Goal: Contribute content

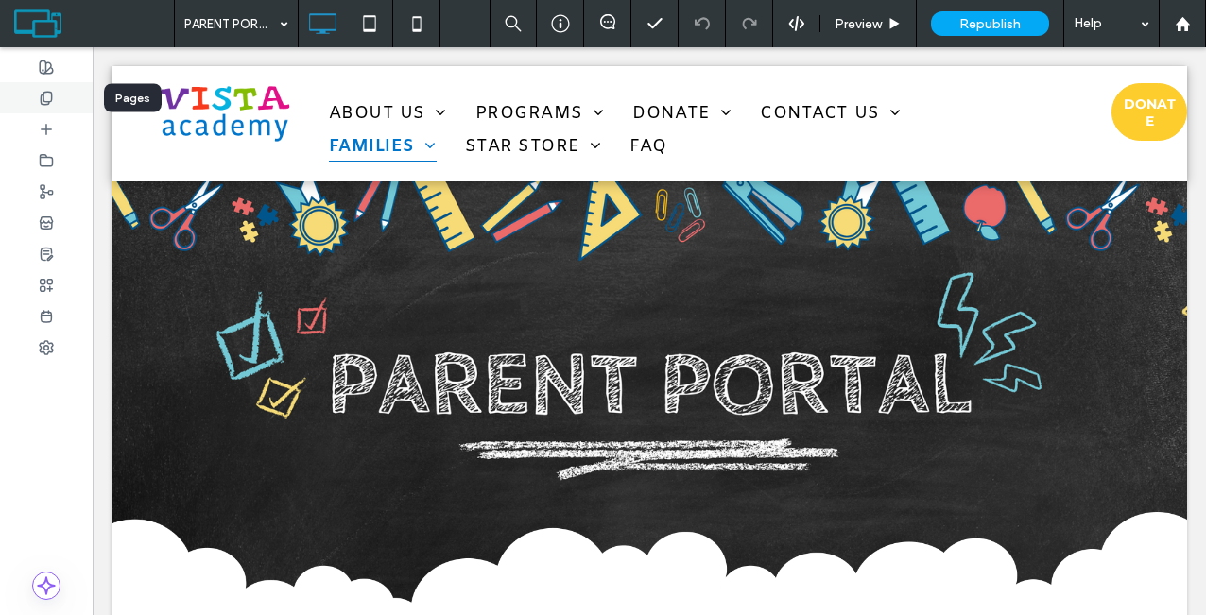
click at [39, 98] on icon at bounding box center [46, 98] width 15 height 15
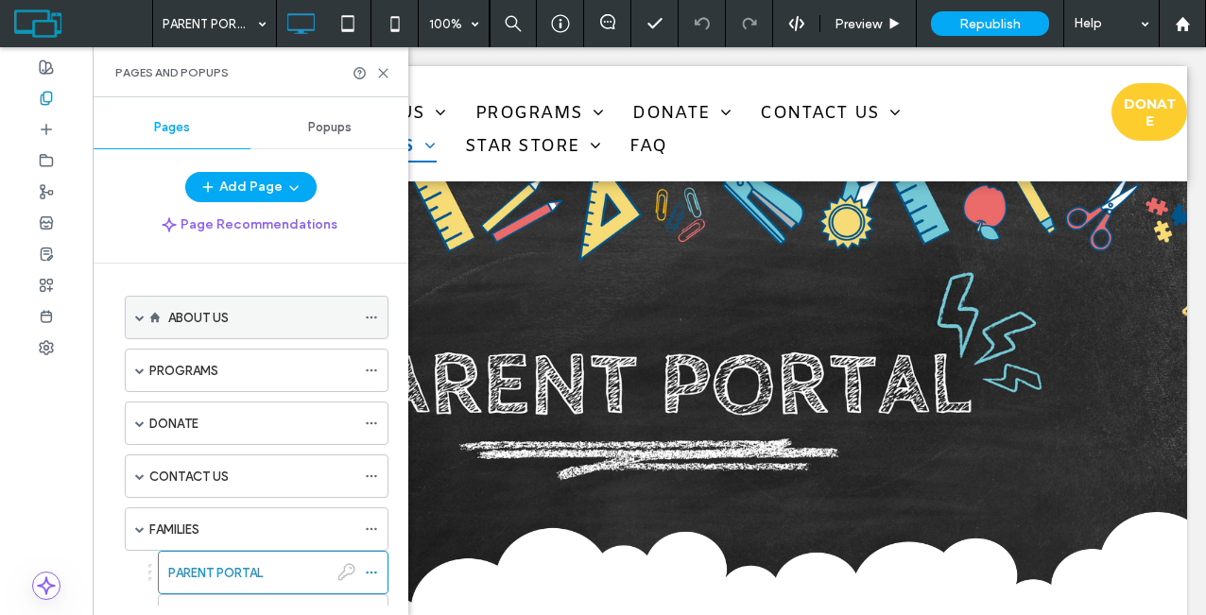
click at [139, 317] on span at bounding box center [139, 317] width 9 height 9
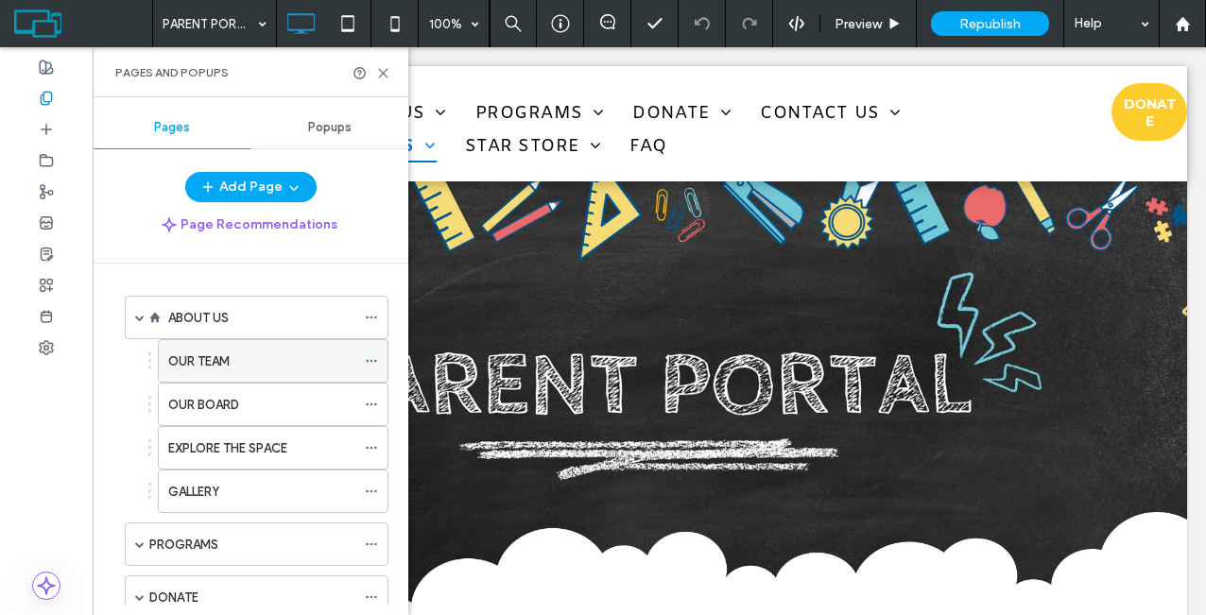
click at [202, 362] on label "OUR TEAM" at bounding box center [198, 361] width 61 height 33
click at [388, 67] on icon at bounding box center [383, 73] width 14 height 14
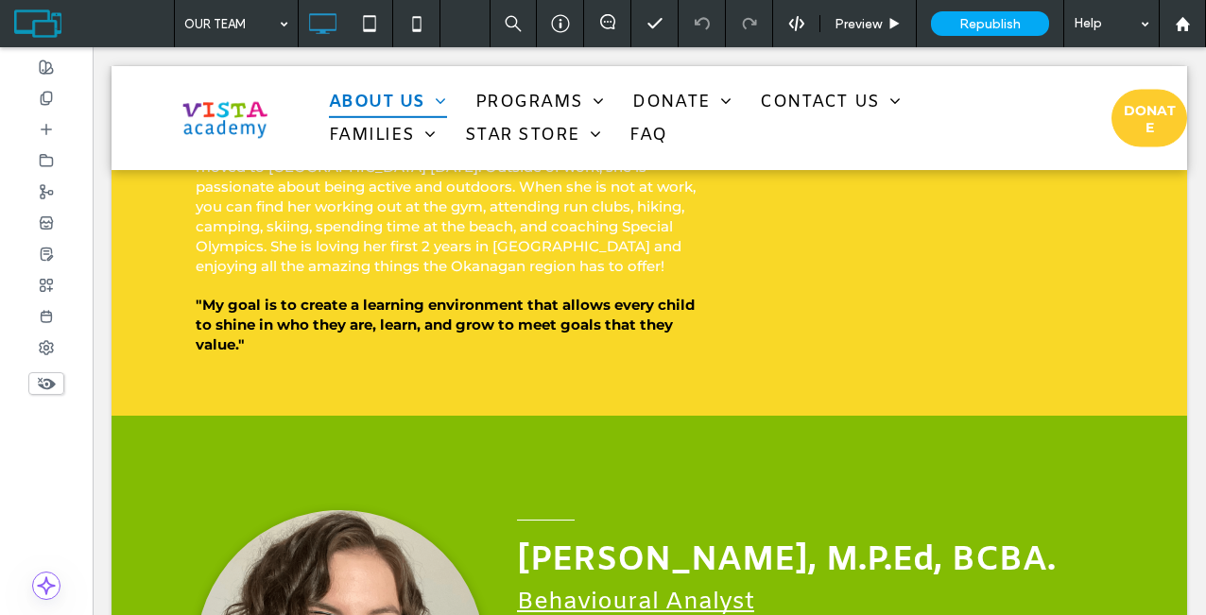
scroll to position [6982, 0]
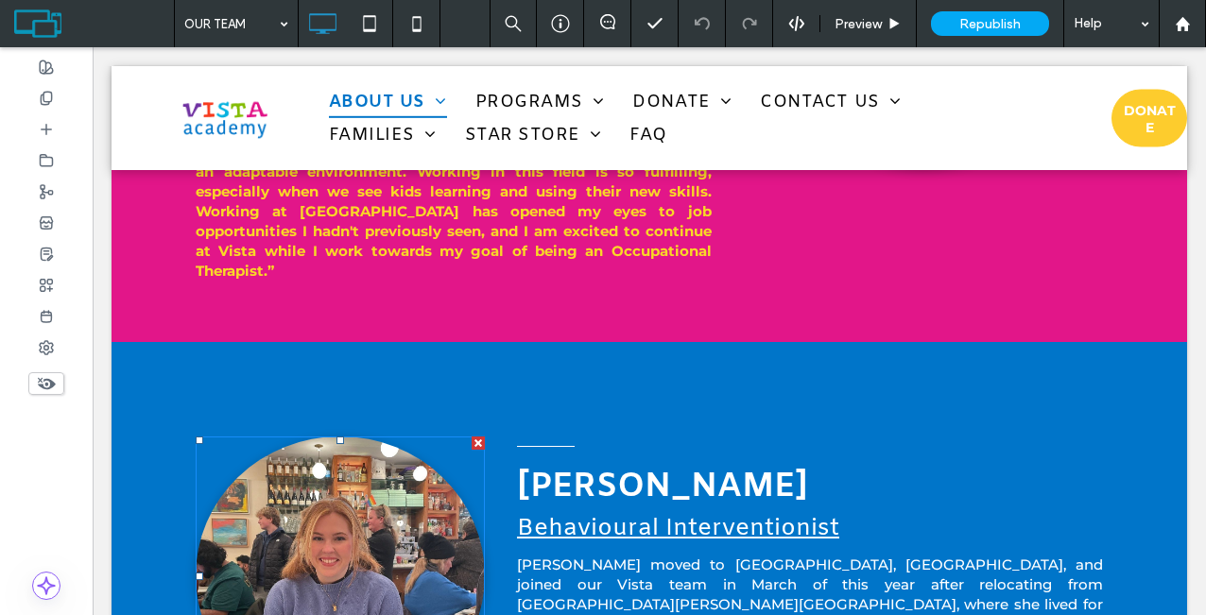
scroll to position [5797, 0]
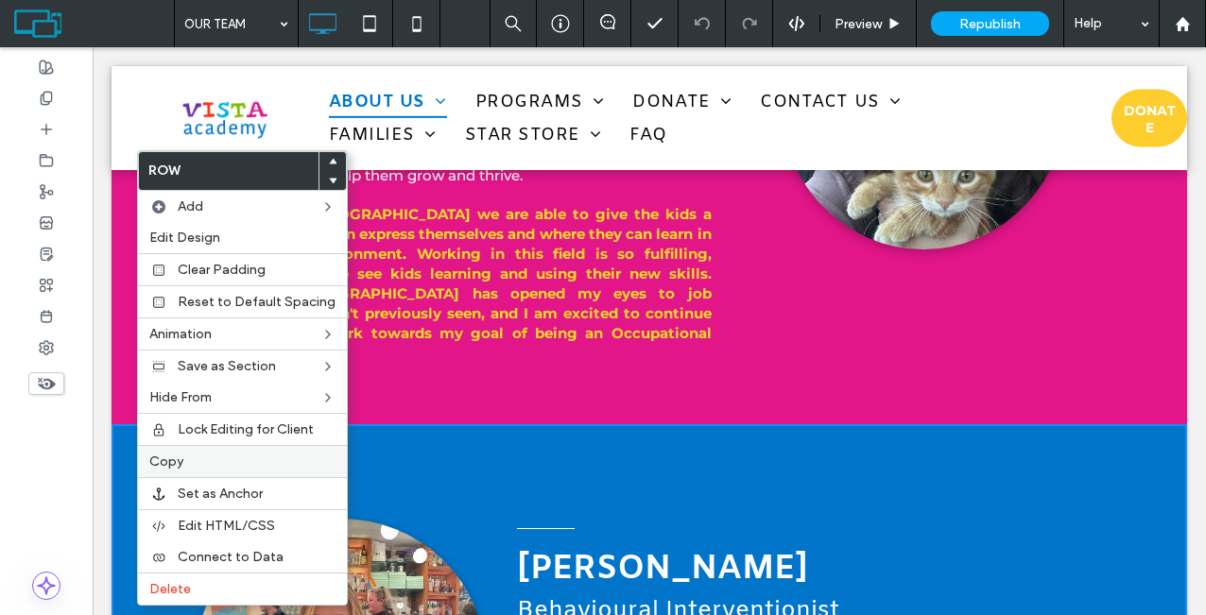
click at [257, 468] on label "Copy" at bounding box center [242, 461] width 186 height 16
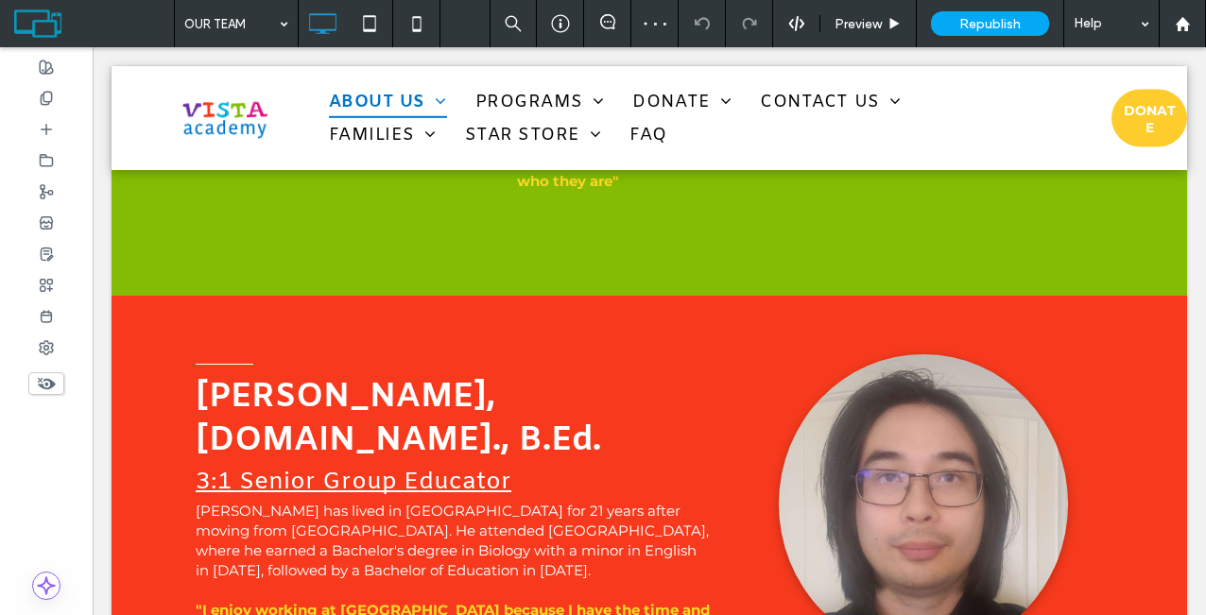
scroll to position [7950, 0]
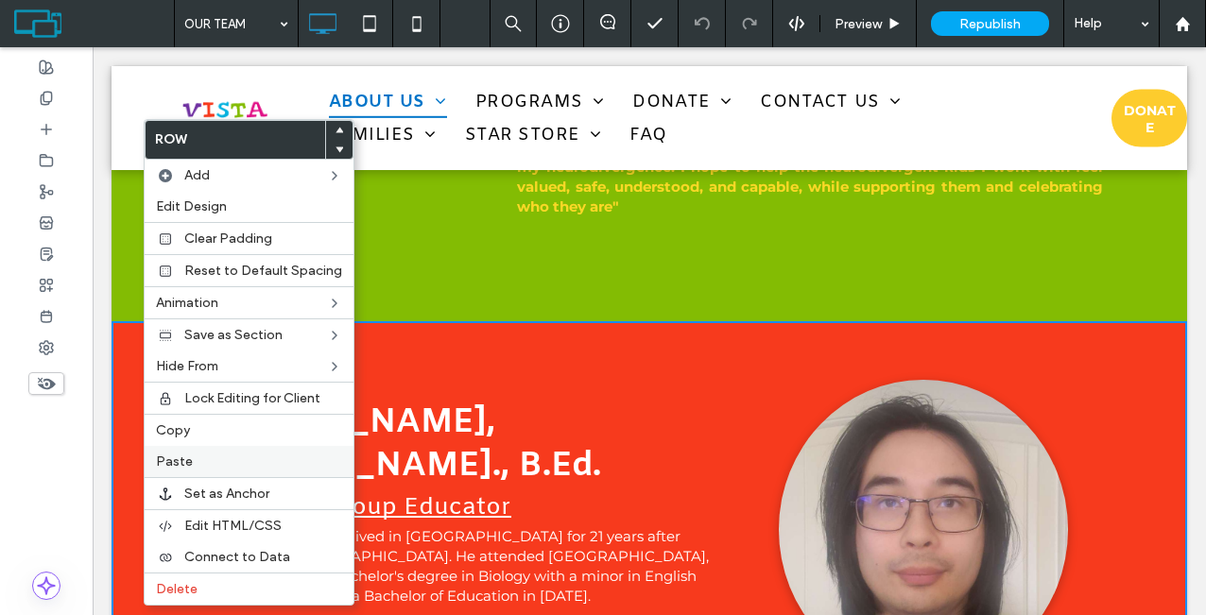
click at [204, 453] on label "Paste" at bounding box center [249, 461] width 186 height 16
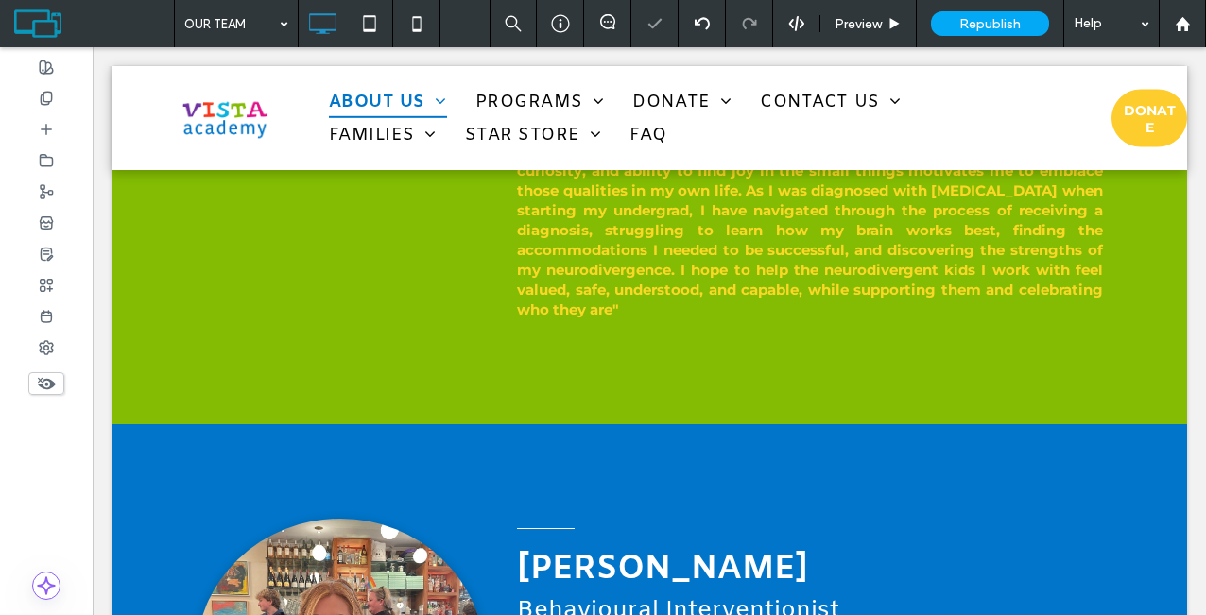
scroll to position [7813, 0]
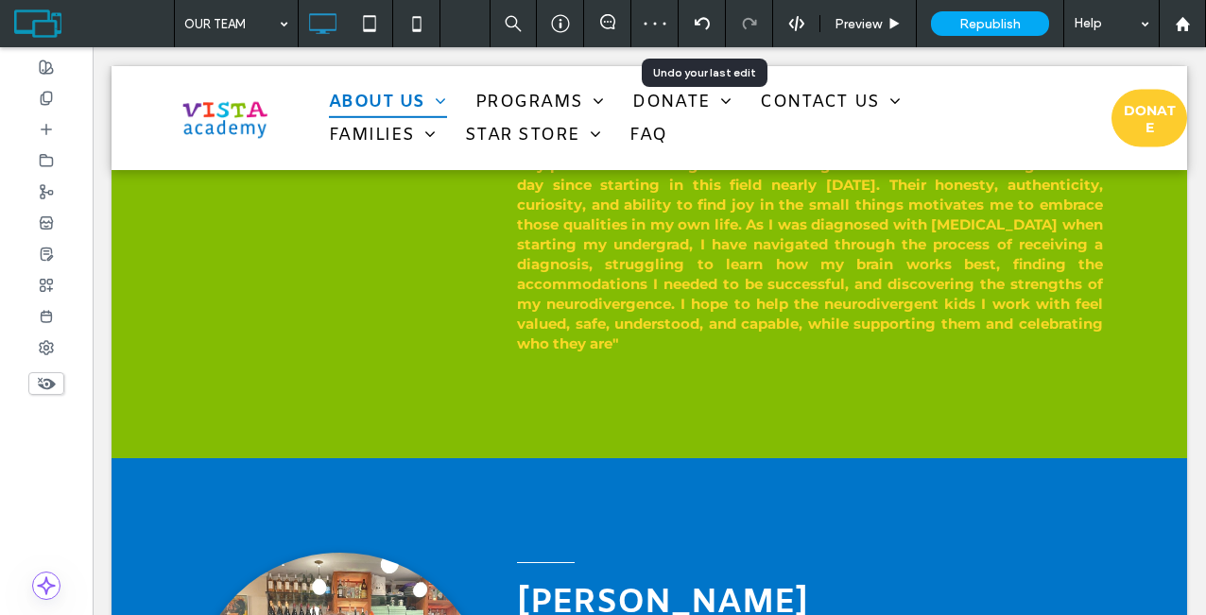
click at [694, 28] on icon at bounding box center [701, 23] width 15 height 15
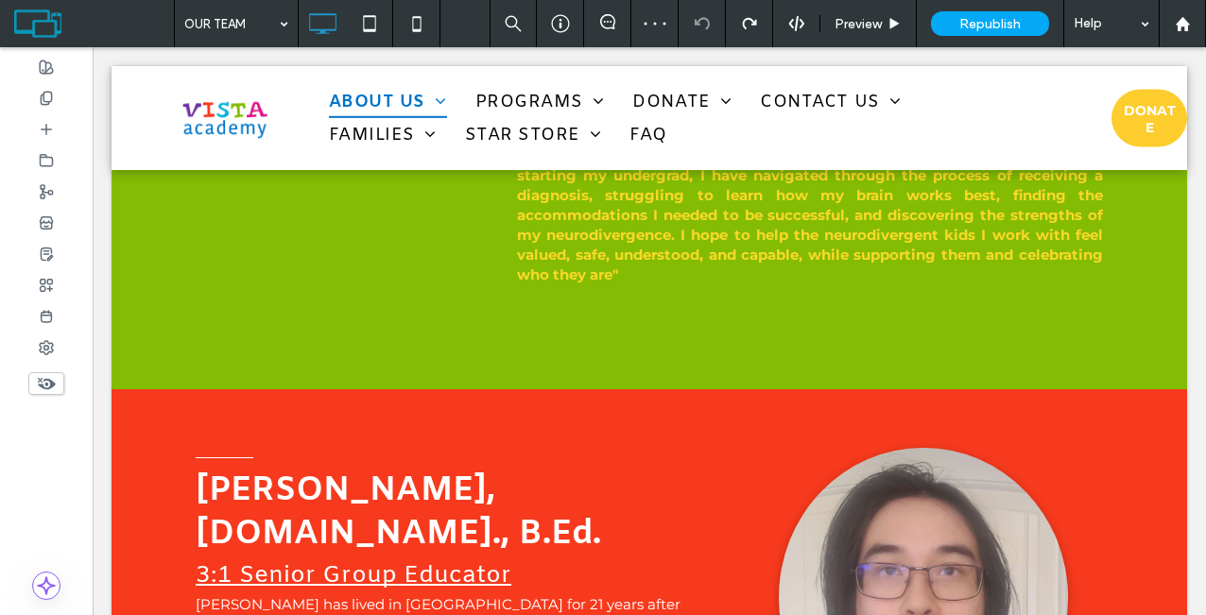
scroll to position [7850, 0]
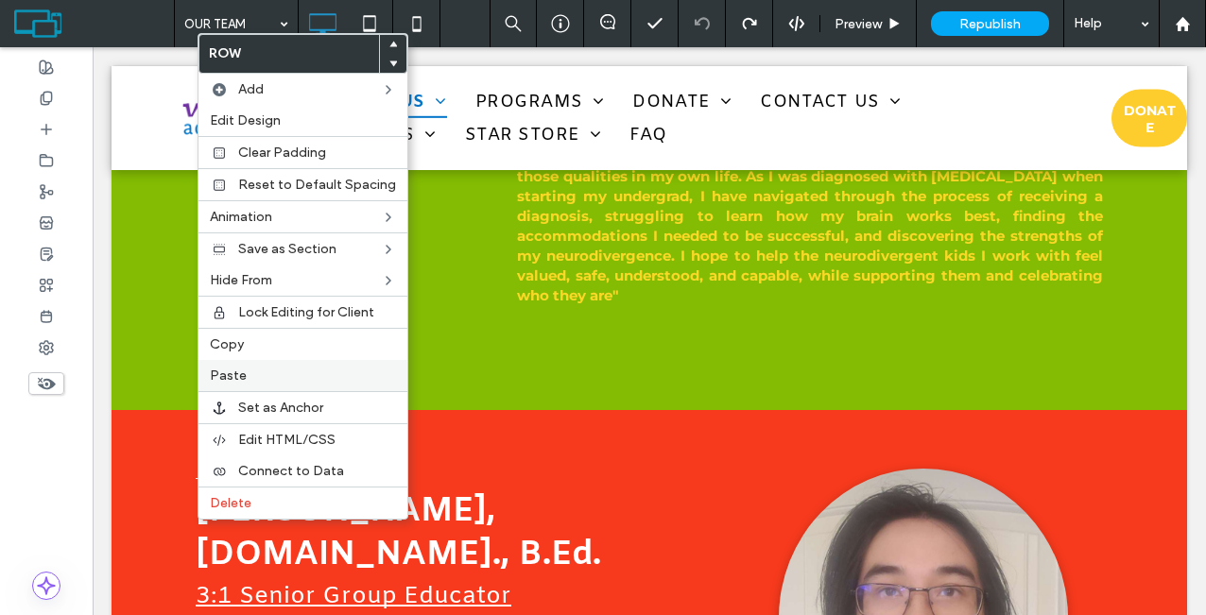
click at [281, 376] on label "Paste" at bounding box center [303, 376] width 186 height 16
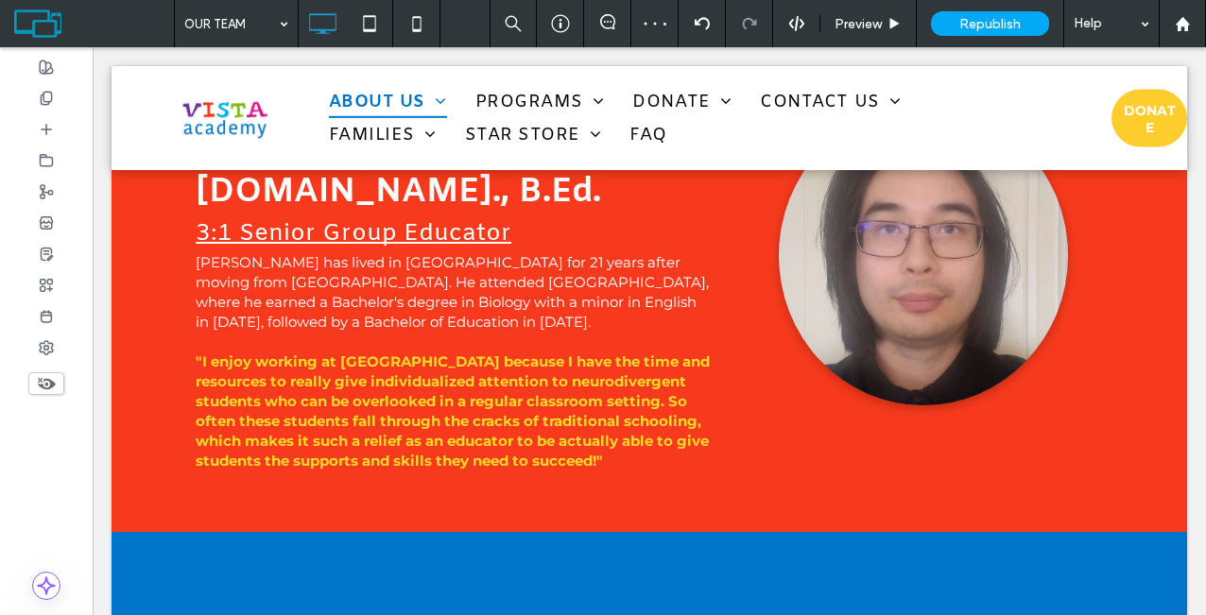
scroll to position [8165, 0]
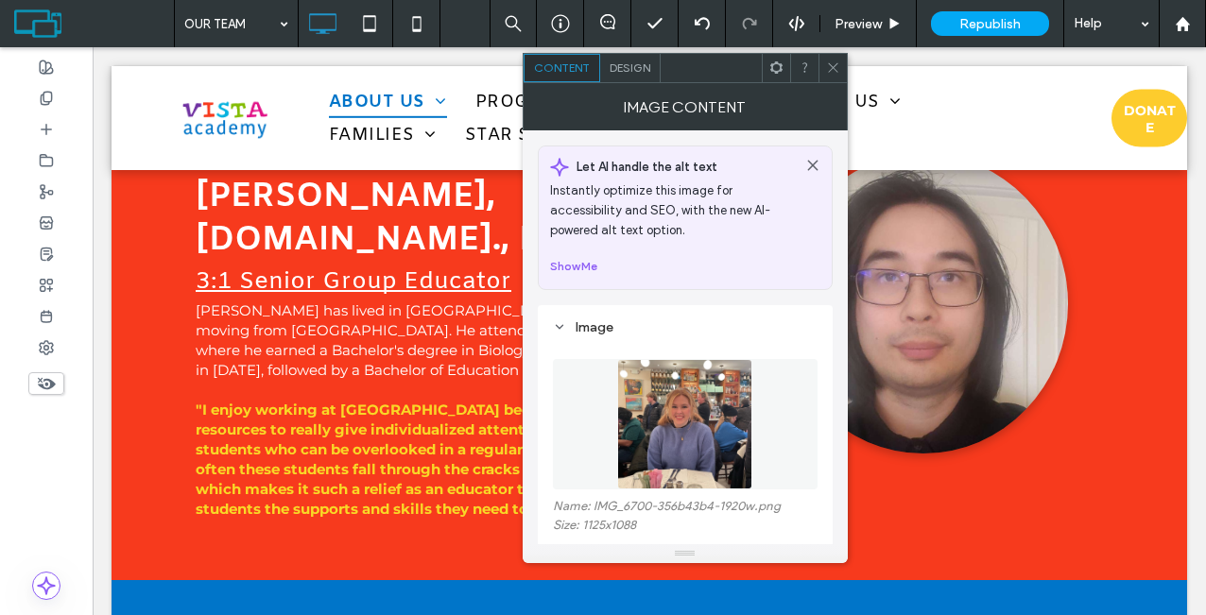
click at [837, 70] on icon at bounding box center [833, 67] width 14 height 14
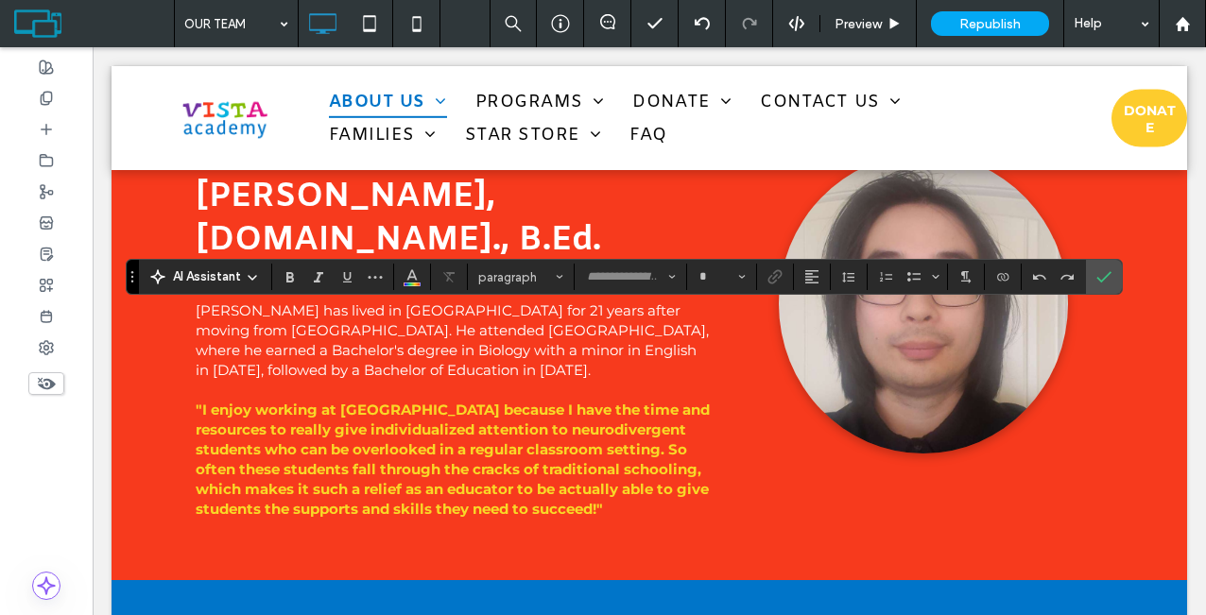
type input "*****"
type input "**"
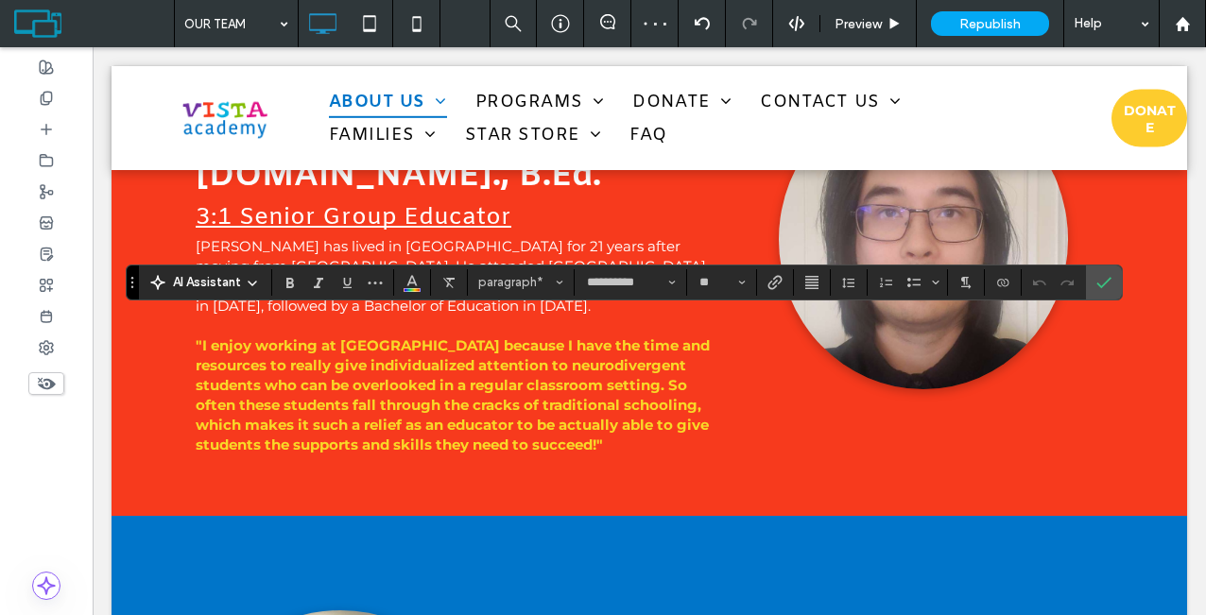
scroll to position [8225, 0]
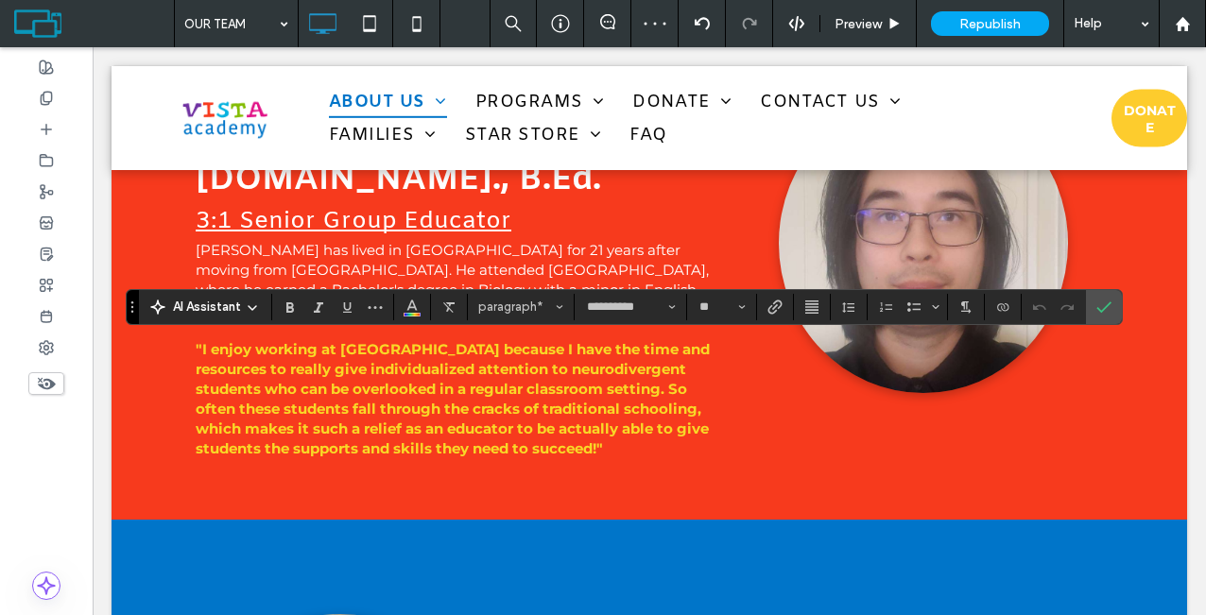
drag, startPoint x: 805, startPoint y: 434, endPoint x: 517, endPoint y: 355, distance: 298.6
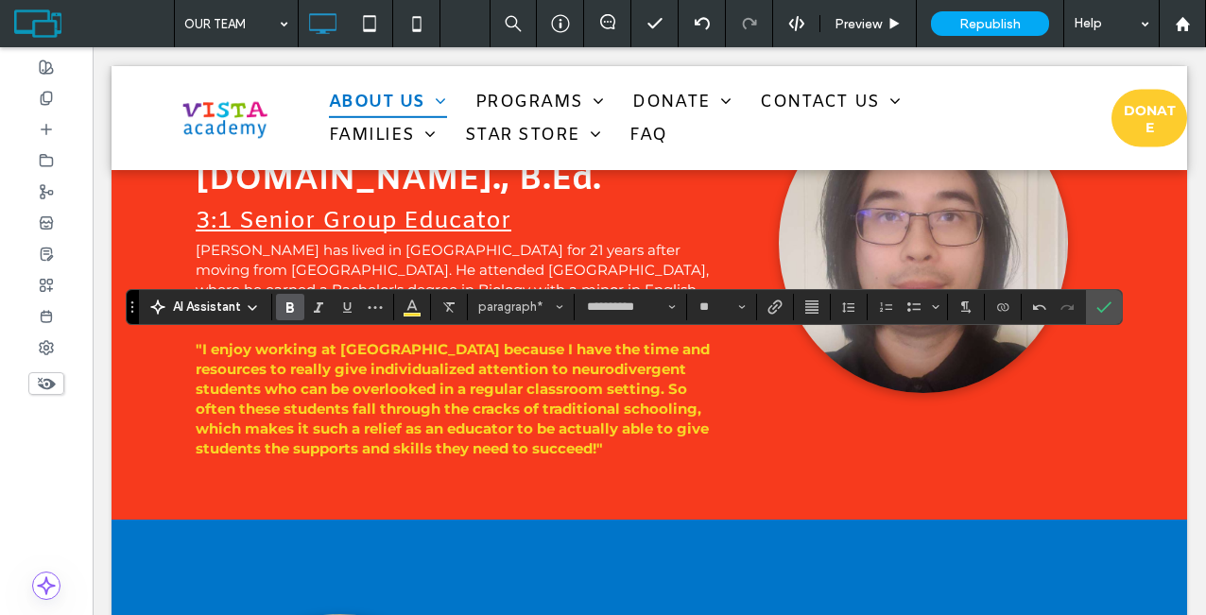
drag, startPoint x: 1052, startPoint y: 486, endPoint x: 522, endPoint y: 415, distance: 534.7
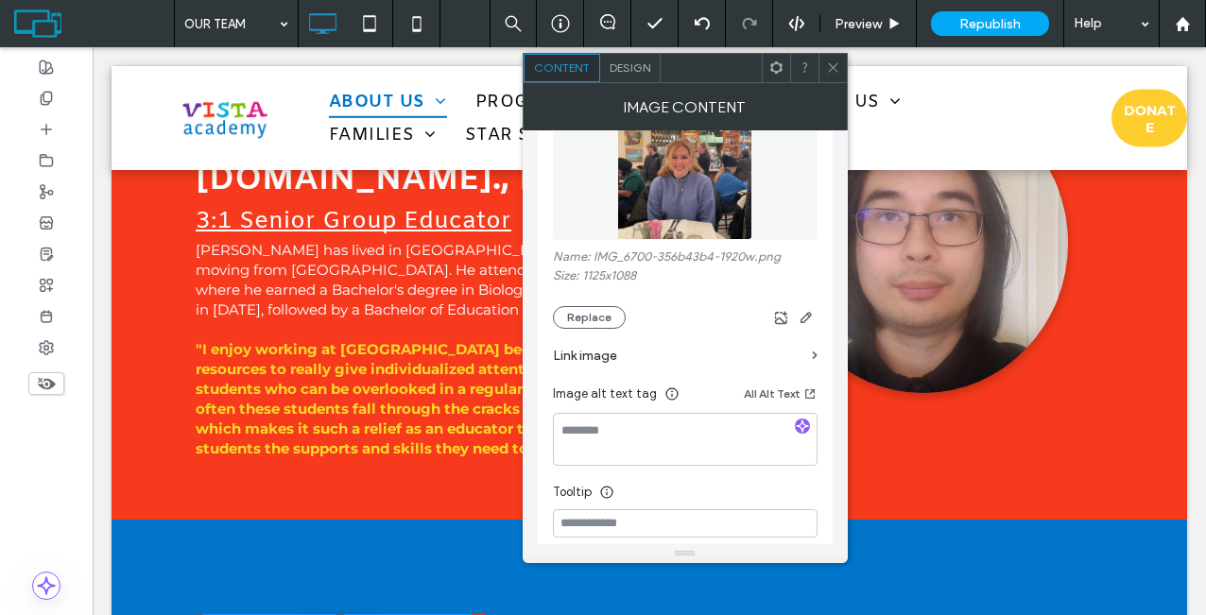
scroll to position [273, 0]
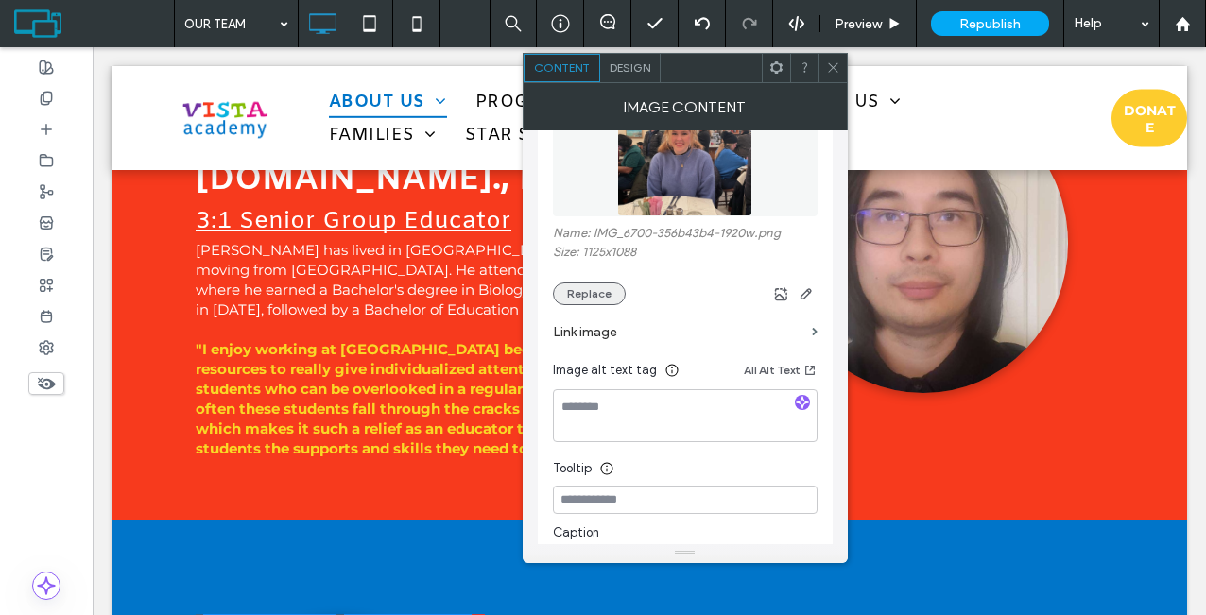
click at [598, 290] on button "Replace" at bounding box center [589, 293] width 73 height 23
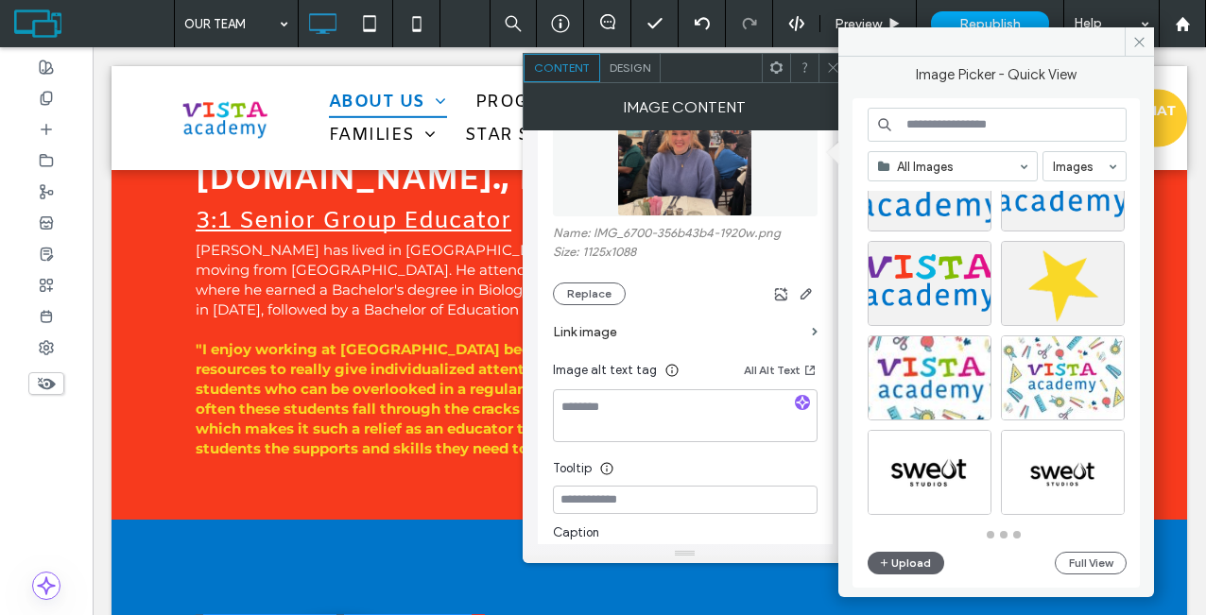
scroll to position [1959, 0]
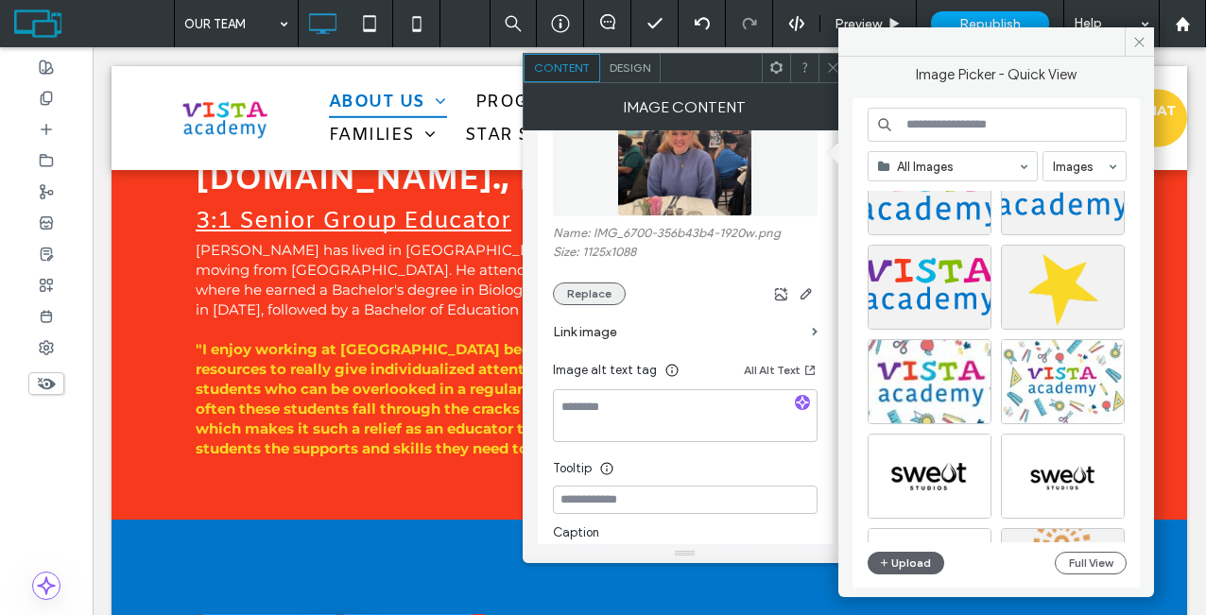
click at [607, 297] on button "Replace" at bounding box center [589, 293] width 73 height 23
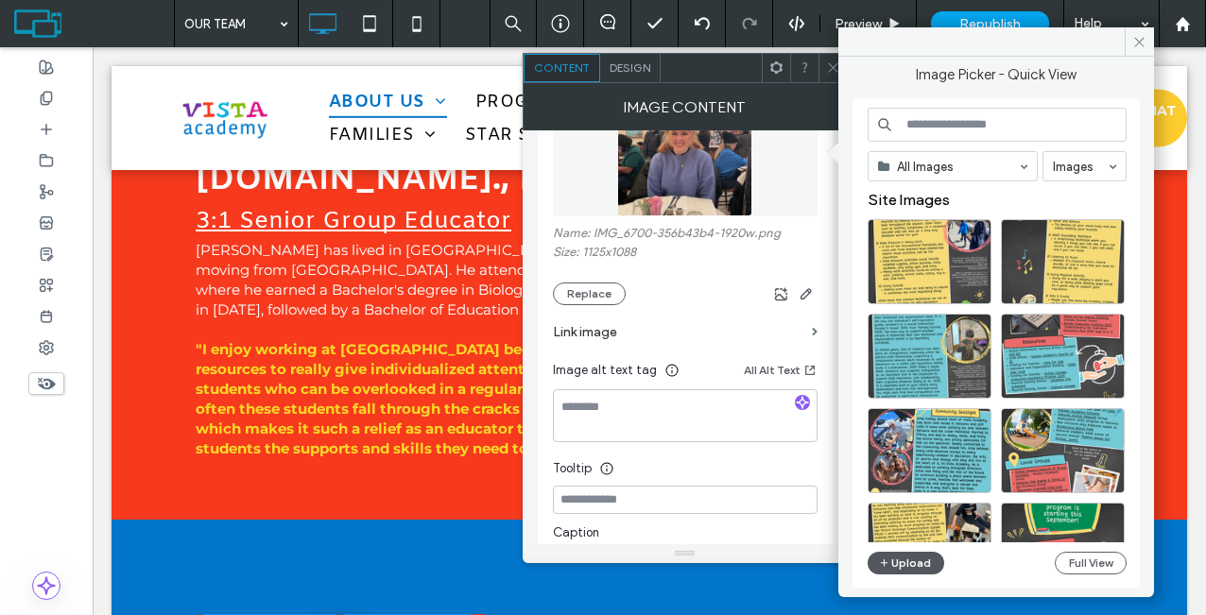
click at [900, 560] on button "Upload" at bounding box center [905, 563] width 77 height 23
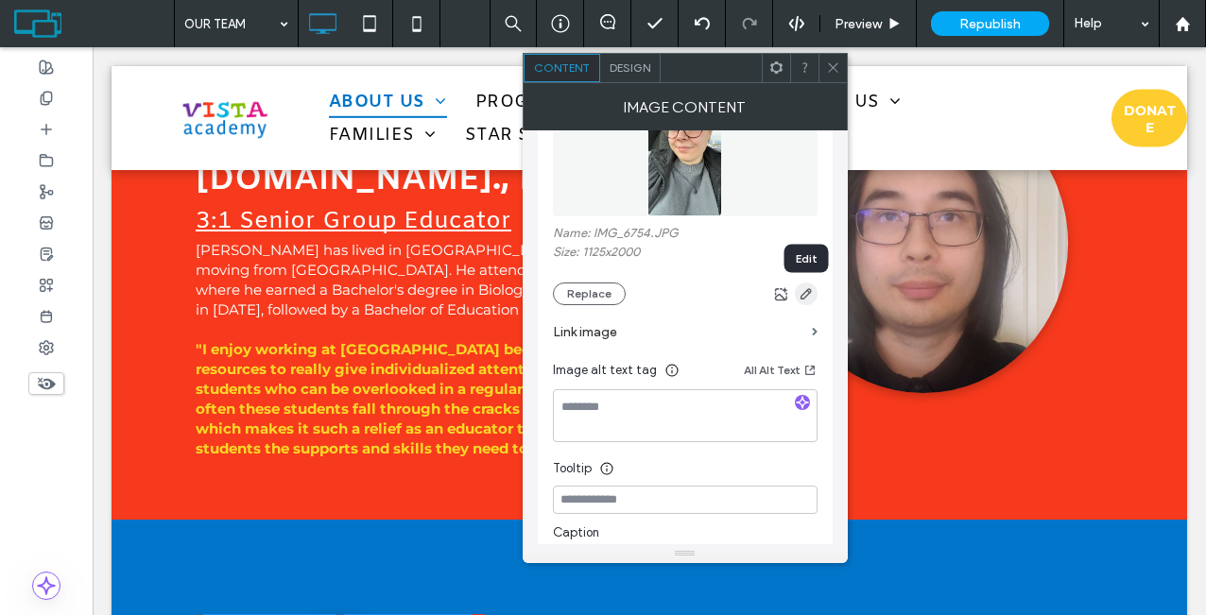
click at [801, 290] on icon "button" at bounding box center [805, 293] width 15 height 15
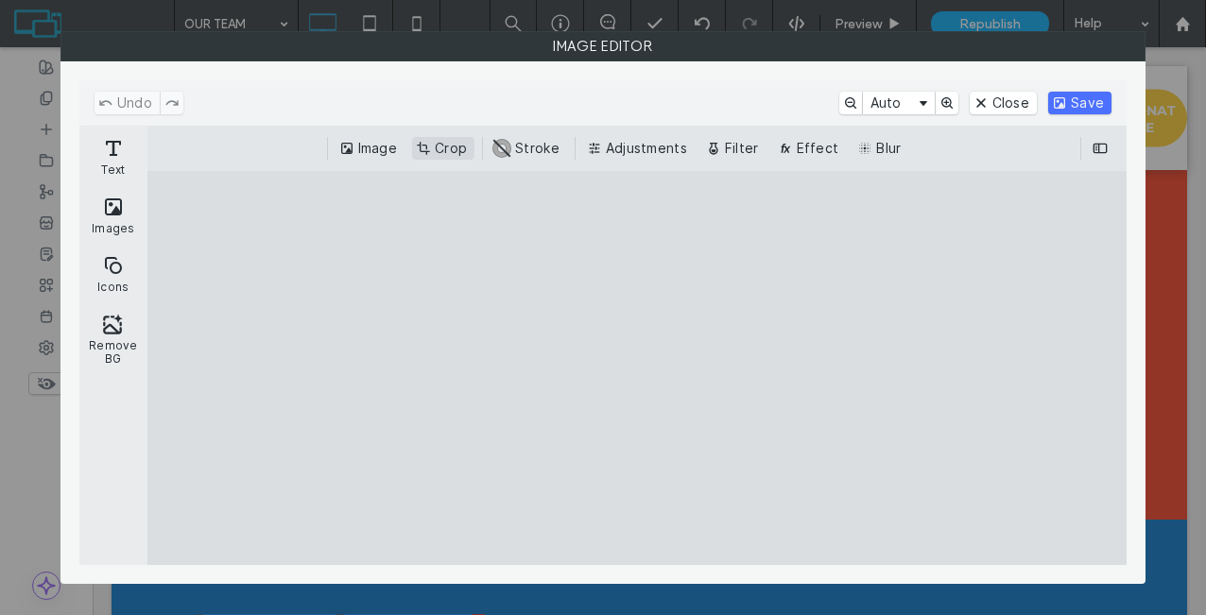
click at [426, 141] on button "Crop" at bounding box center [443, 148] width 62 height 23
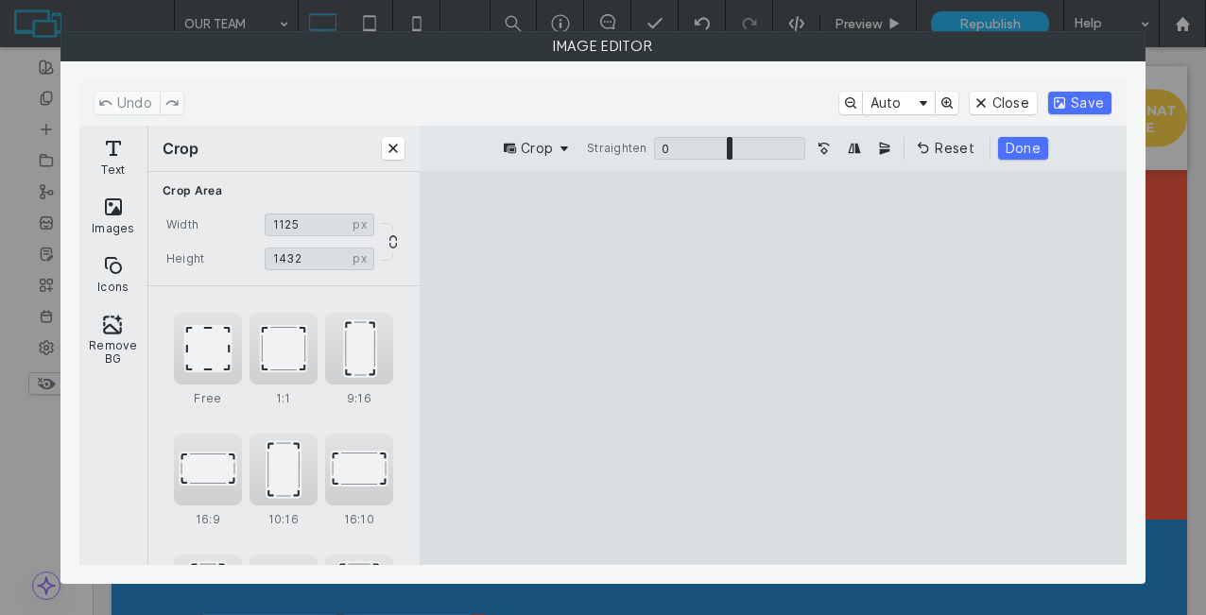
drag, startPoint x: 778, startPoint y: 529, endPoint x: 789, endPoint y: 439, distance: 90.5
click at [773, 368] on cesdk-canvas "Editor canvas" at bounding box center [773, 368] width 0 height 0
drag, startPoint x: 902, startPoint y: 207, endPoint x: 902, endPoint y: 218, distance: 11.3
click at [773, 368] on cesdk-canvas "Editor canvas" at bounding box center [773, 368] width 0 height 0
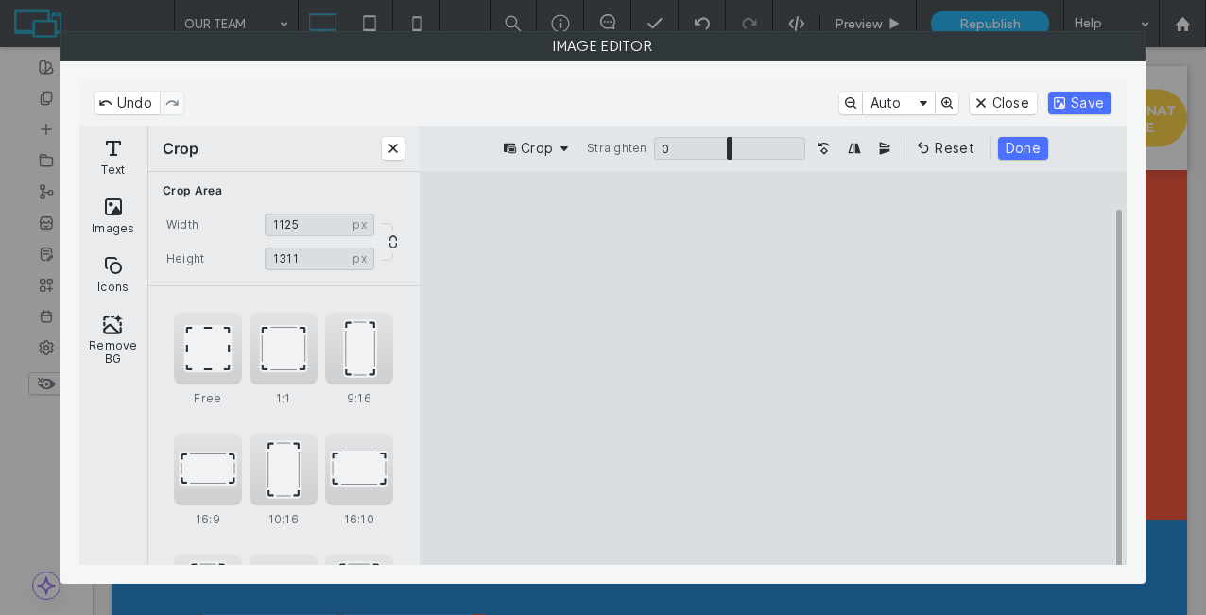
type input "****"
drag, startPoint x: 772, startPoint y: 531, endPoint x: 772, endPoint y: 512, distance: 18.9
click at [773, 368] on cesdk-canvas "Editor canvas" at bounding box center [773, 368] width 0 height 0
click at [1021, 153] on button "Done" at bounding box center [1023, 148] width 50 height 23
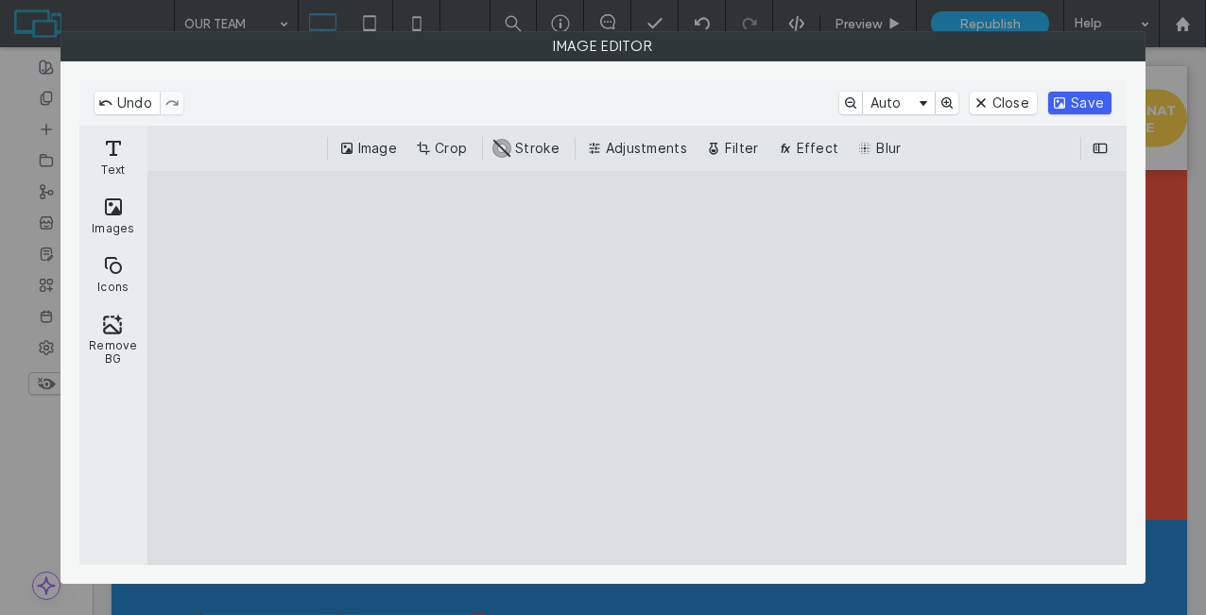
click at [1097, 96] on button "Save" at bounding box center [1079, 103] width 63 height 23
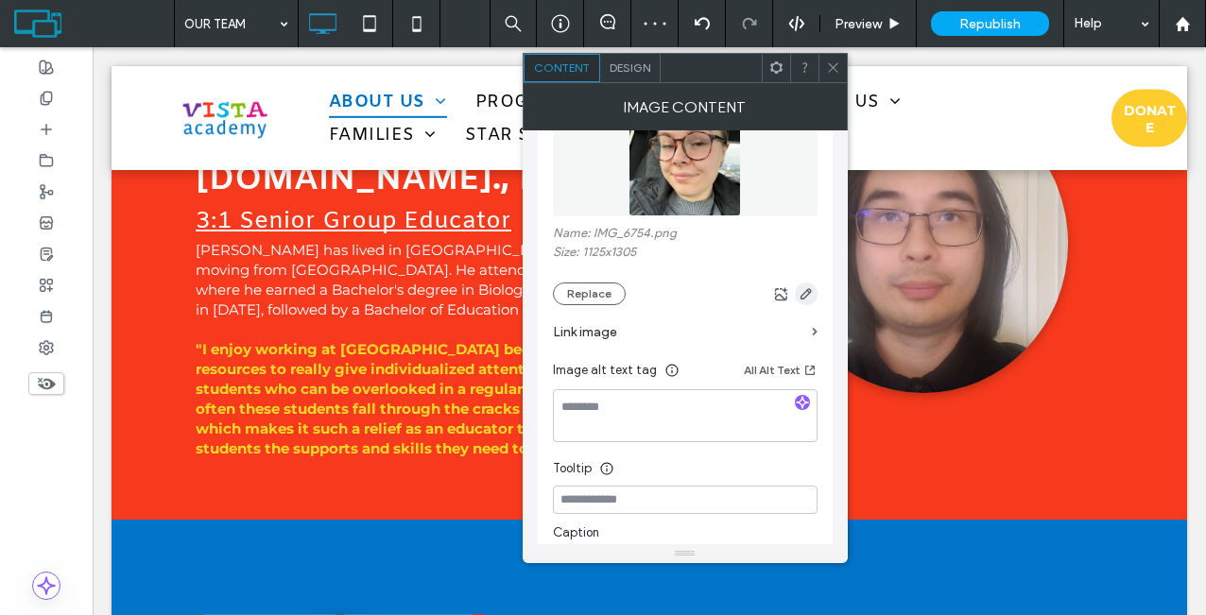
click at [810, 291] on use "button" at bounding box center [805, 293] width 11 height 11
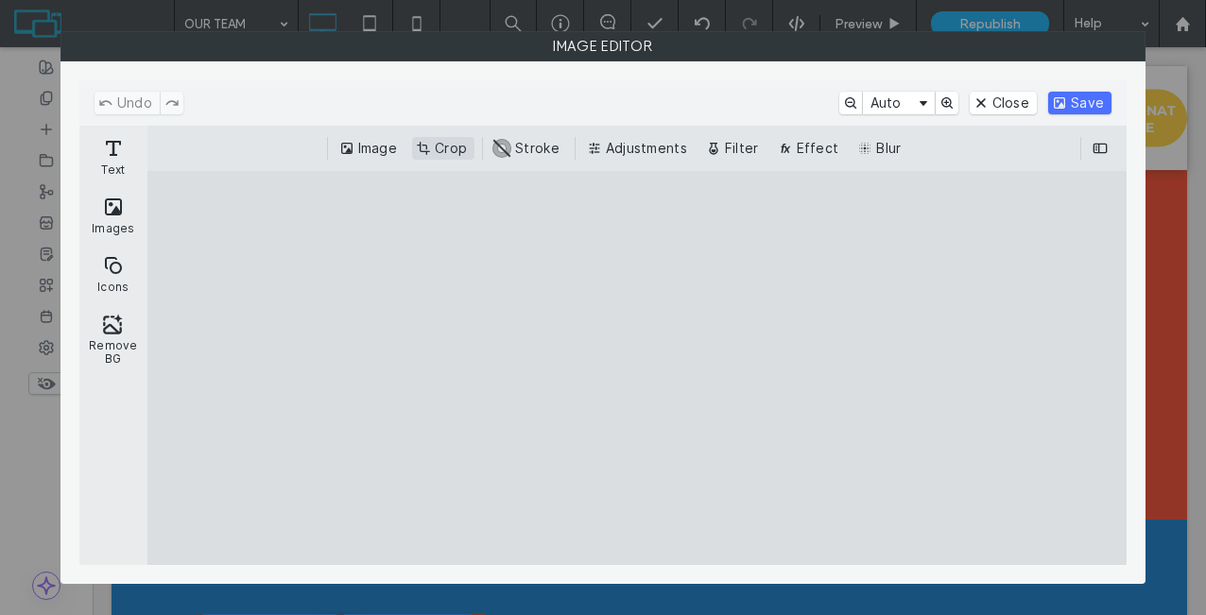
click at [449, 143] on button "Crop" at bounding box center [443, 148] width 62 height 23
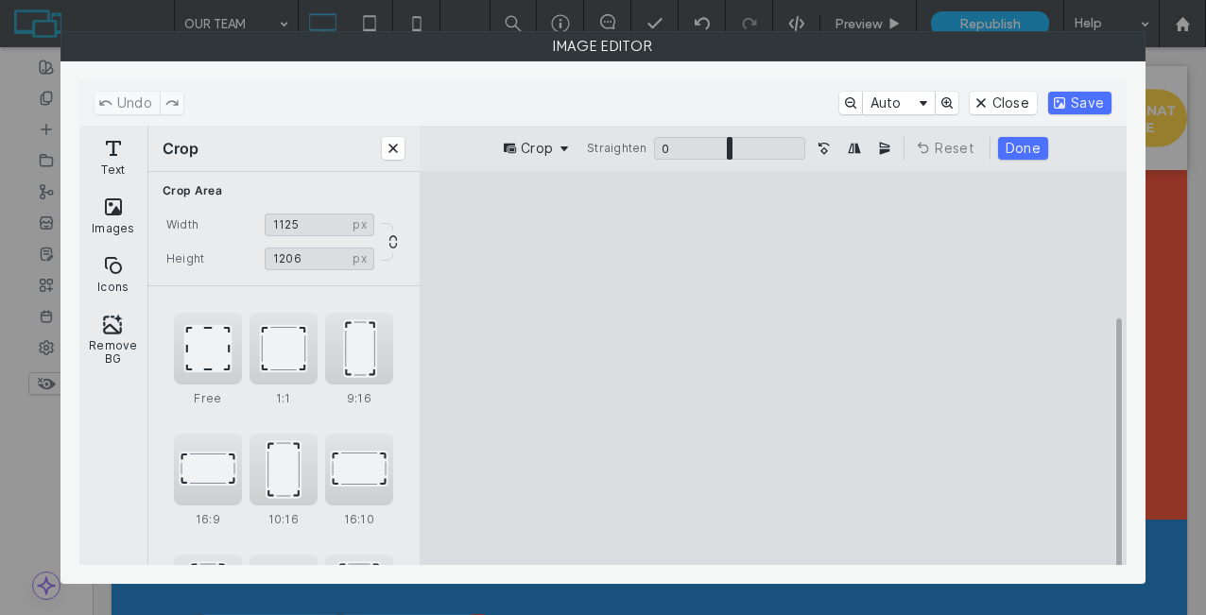
drag, startPoint x: 770, startPoint y: 528, endPoint x: 770, endPoint y: 505, distance: 23.6
click at [773, 368] on cesdk-canvas "Editor canvas" at bounding box center [773, 368] width 0 height 0
type input "****"
click at [773, 368] on cesdk-canvas "Editor canvas" at bounding box center [773, 368] width 0 height 0
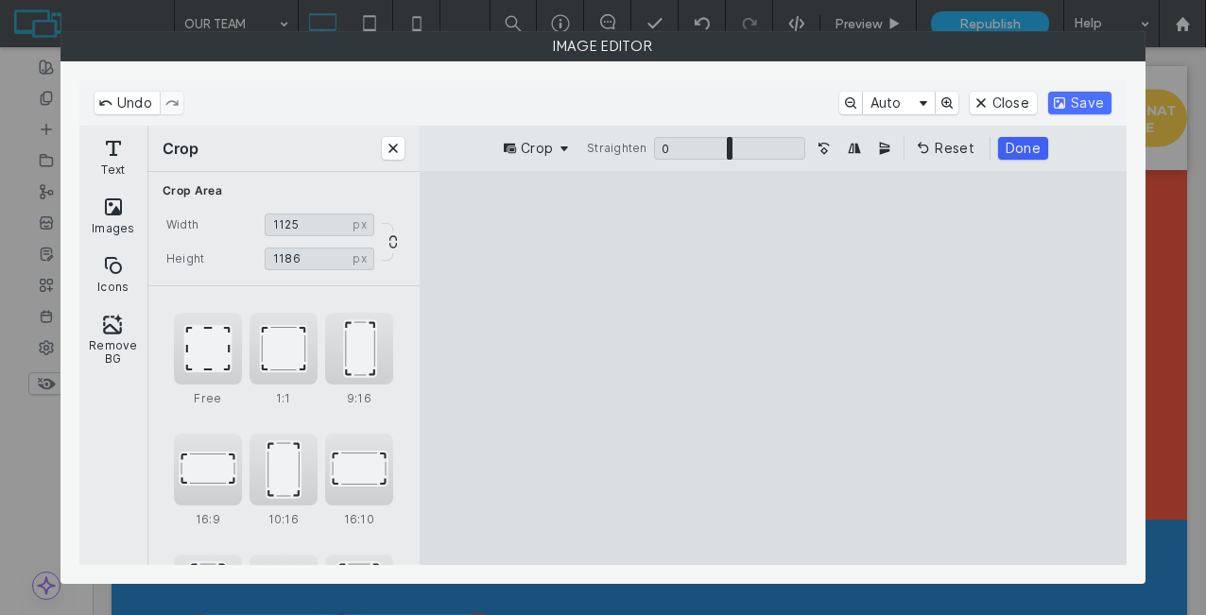
click at [1038, 145] on button "Done" at bounding box center [1023, 148] width 50 height 23
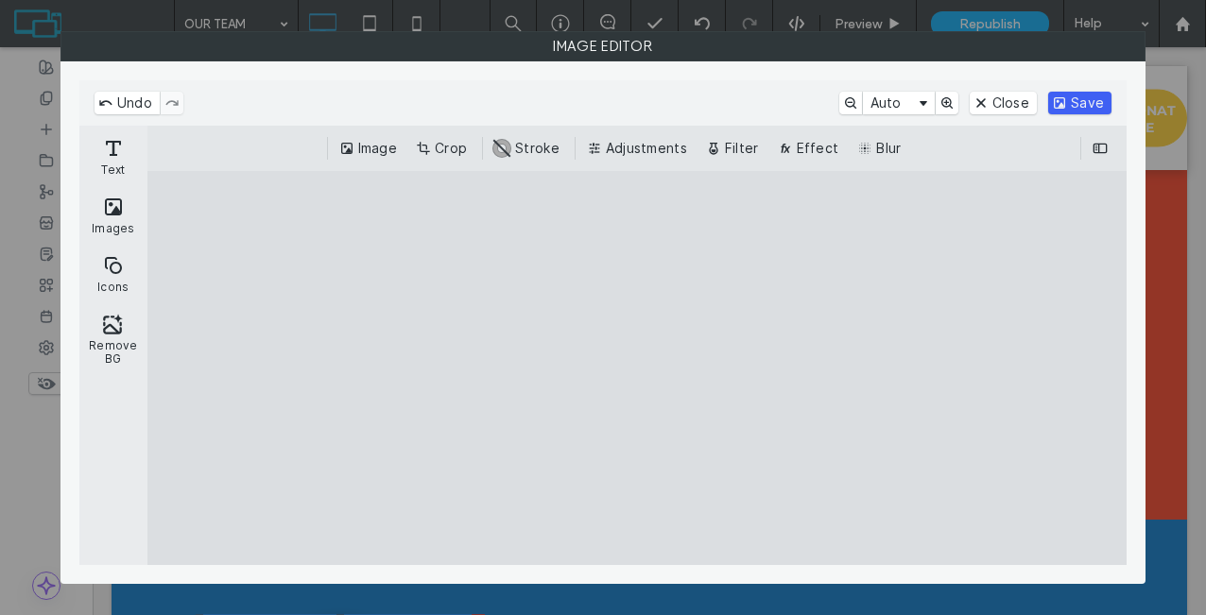
click at [1097, 93] on button "Save" at bounding box center [1079, 103] width 63 height 23
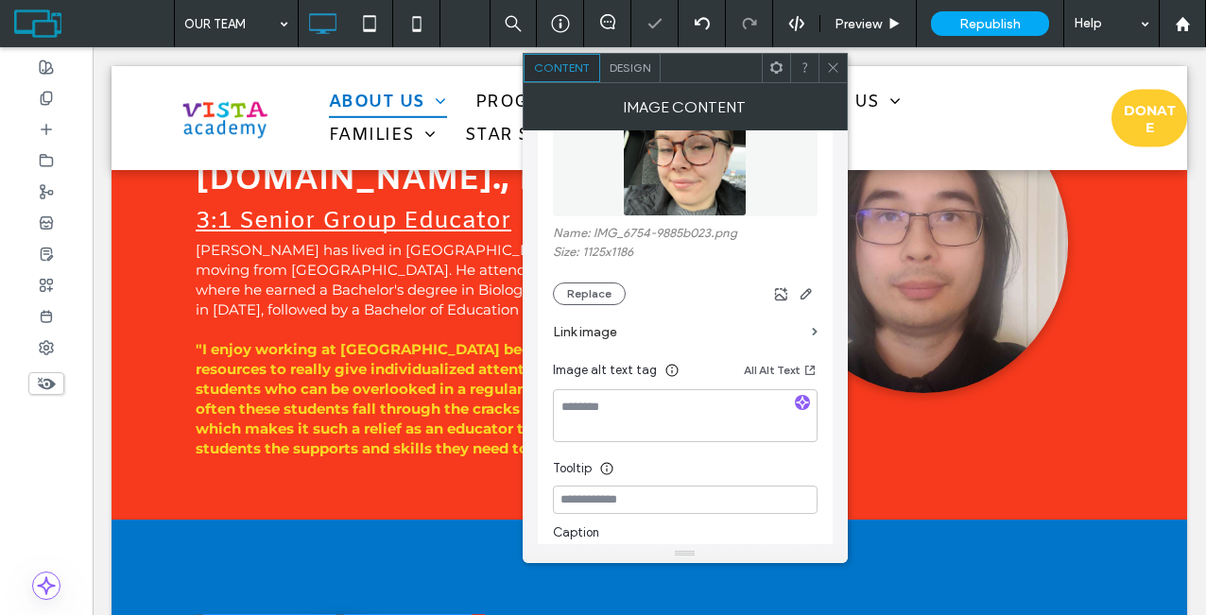
click at [828, 65] on icon at bounding box center [833, 67] width 14 height 14
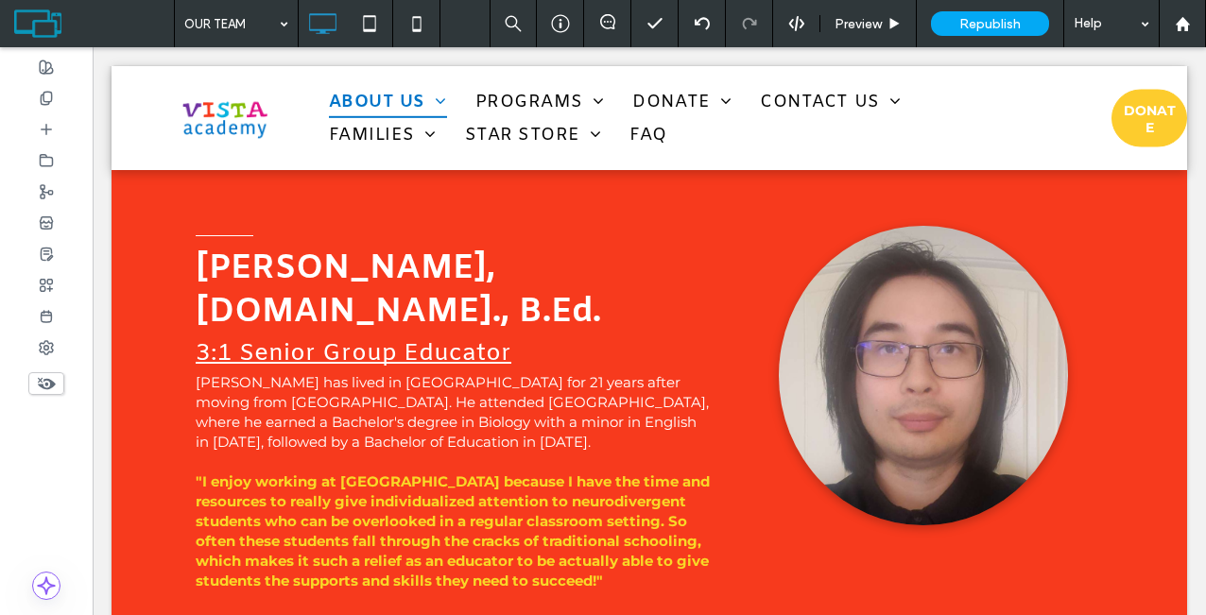
scroll to position [8099, 0]
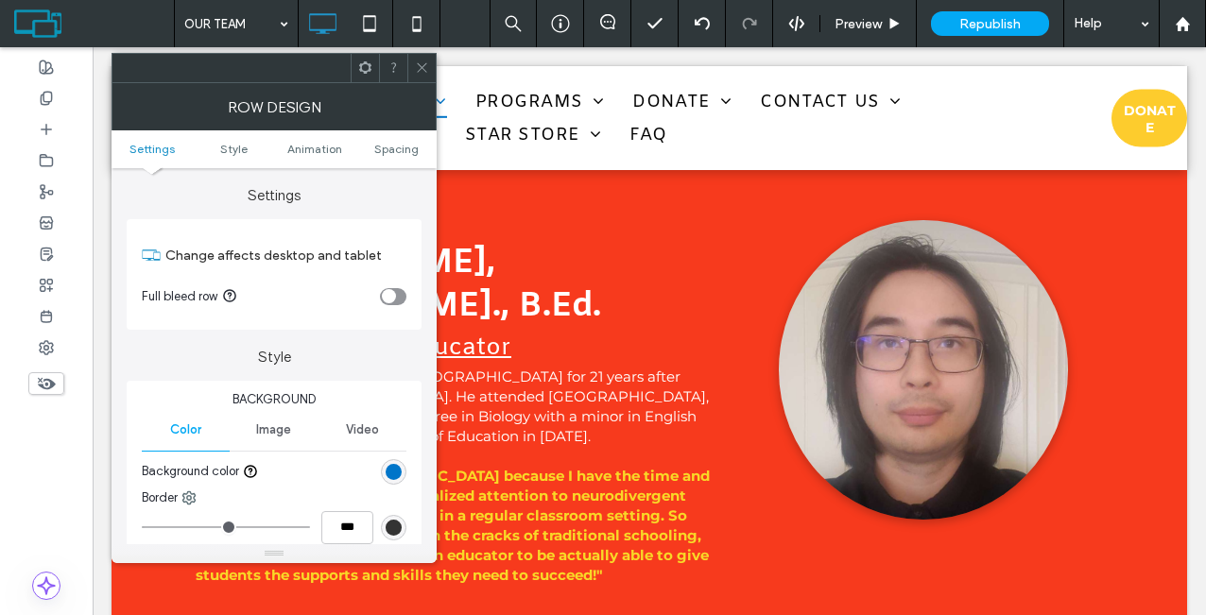
click at [390, 475] on div "rgb(0, 117, 201)" at bounding box center [393, 472] width 16 height 16
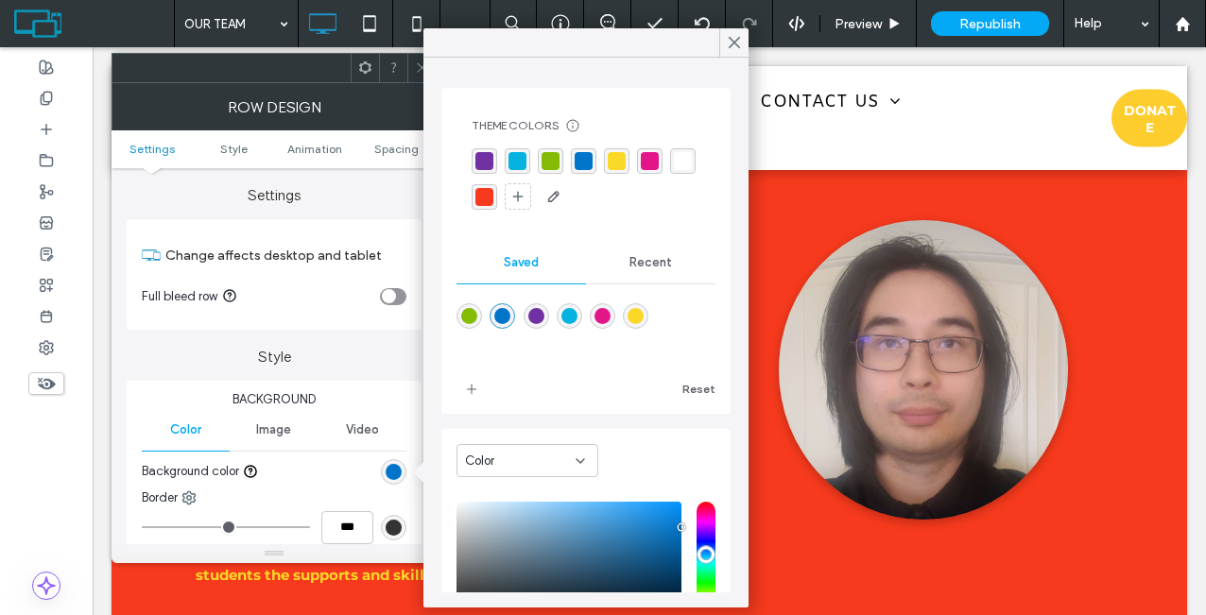
click at [522, 162] on div "rgba(6,178,223,1)" at bounding box center [517, 161] width 18 height 18
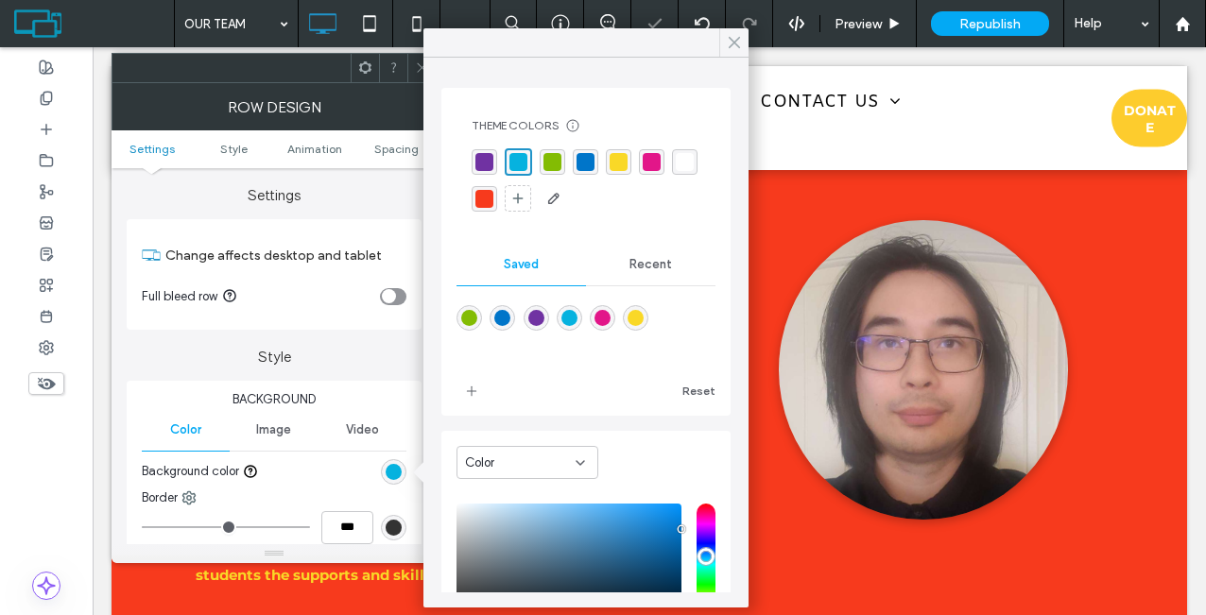
click at [736, 45] on use at bounding box center [733, 43] width 9 height 10
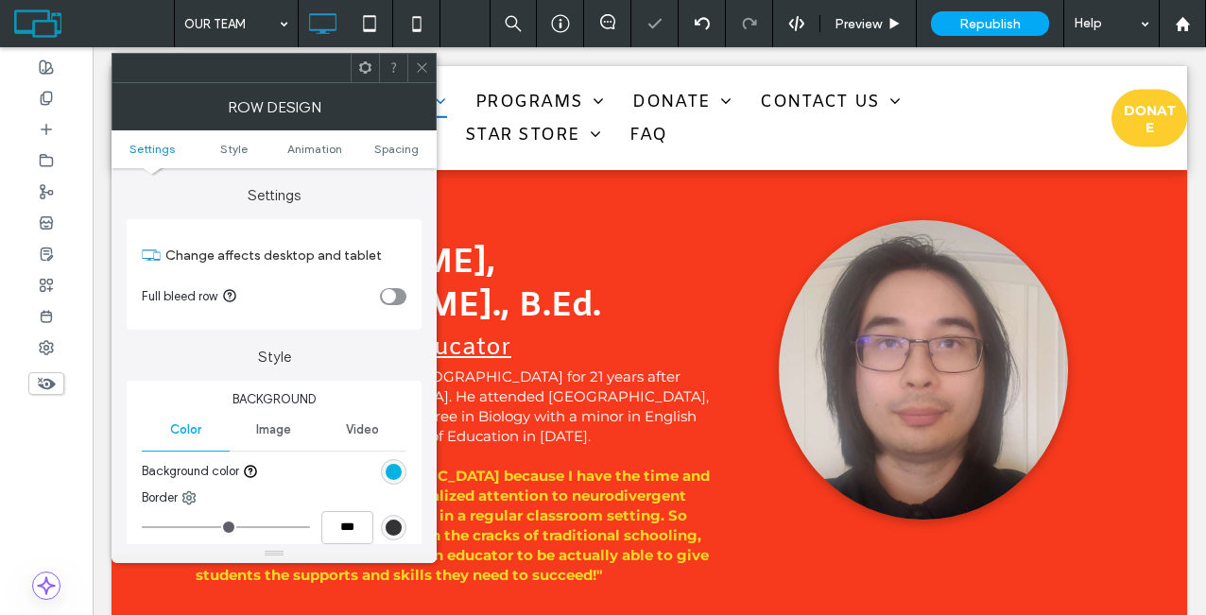
click at [419, 68] on icon at bounding box center [422, 67] width 14 height 14
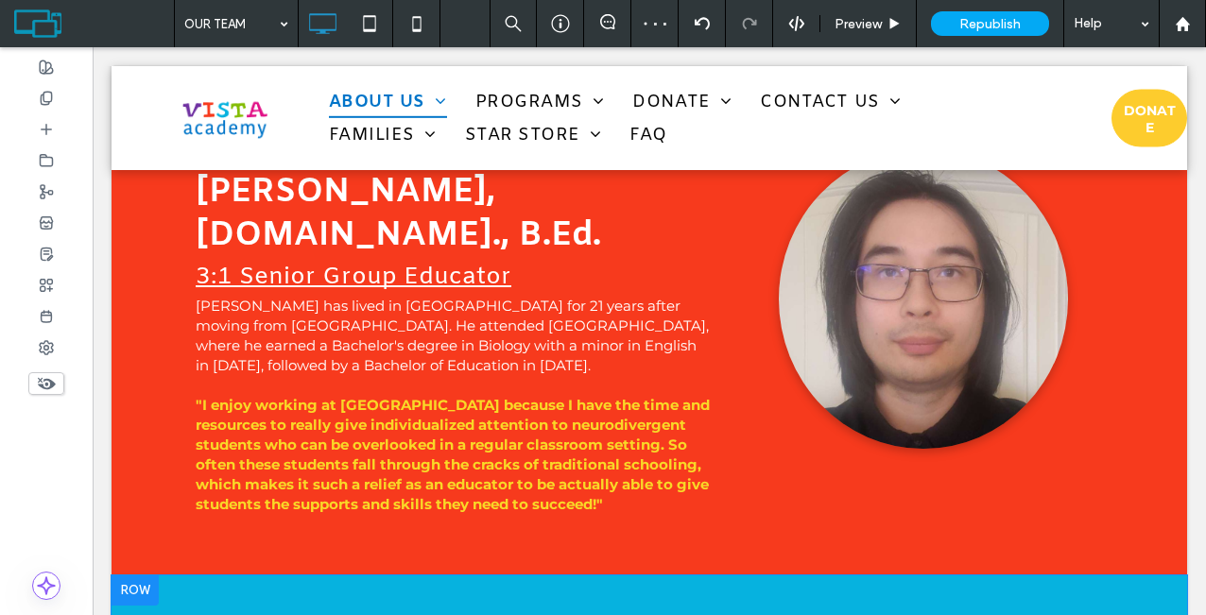
scroll to position [8194, 0]
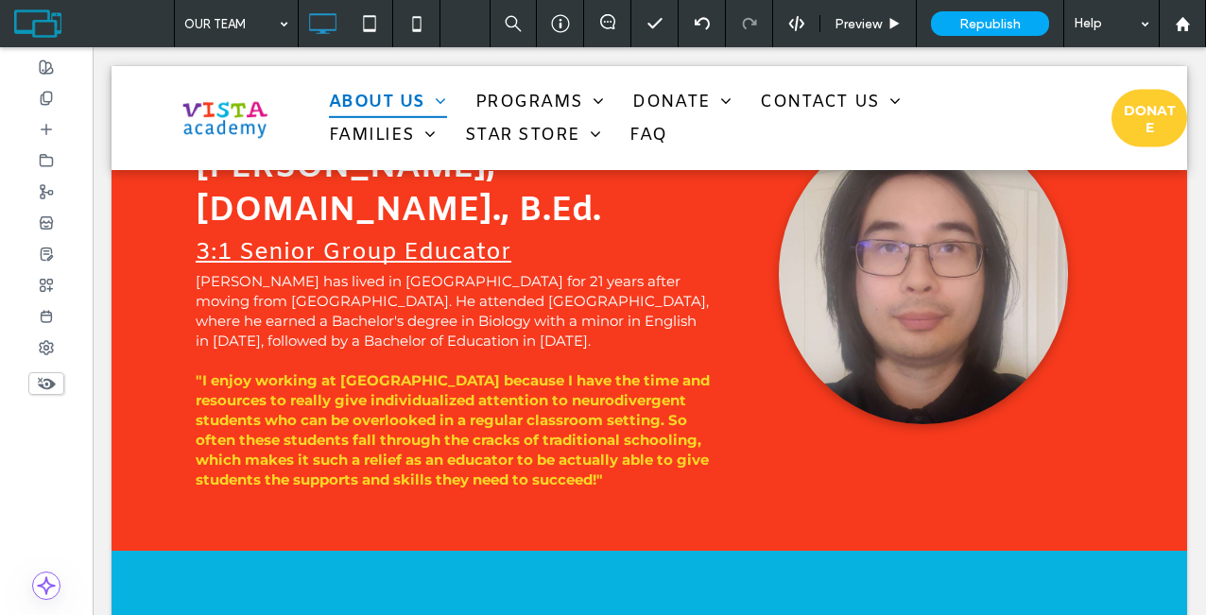
type input "**********"
type input "**"
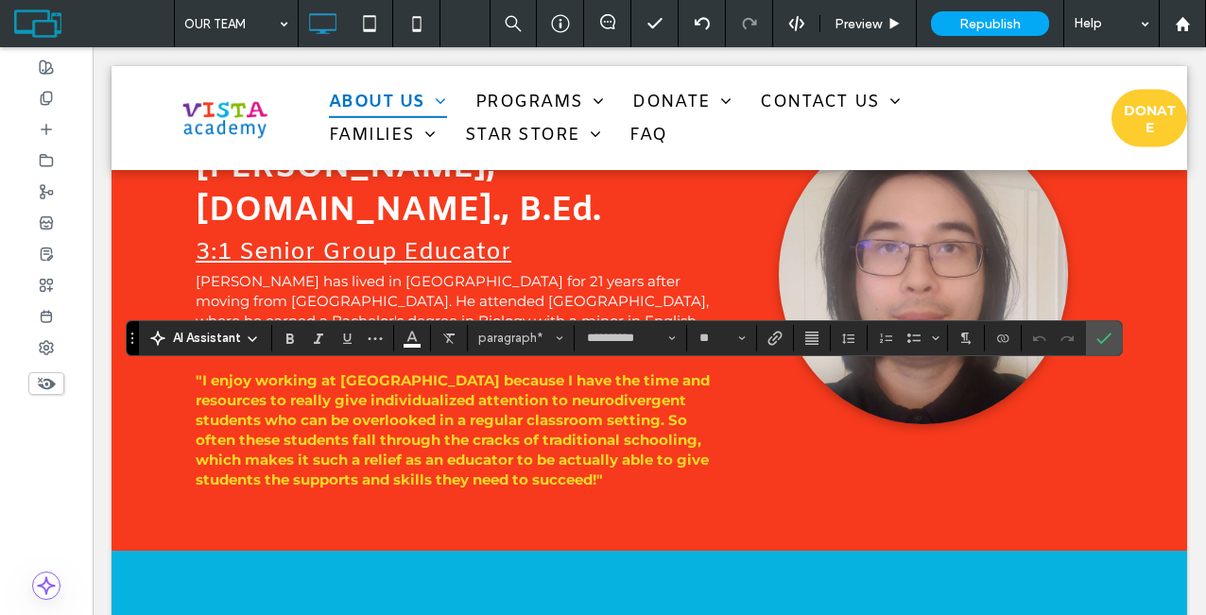
drag, startPoint x: 696, startPoint y: 402, endPoint x: 499, endPoint y: 363, distance: 201.2
copy span "**********"
drag, startPoint x: 725, startPoint y: 403, endPoint x: 512, endPoint y: 380, distance: 213.9
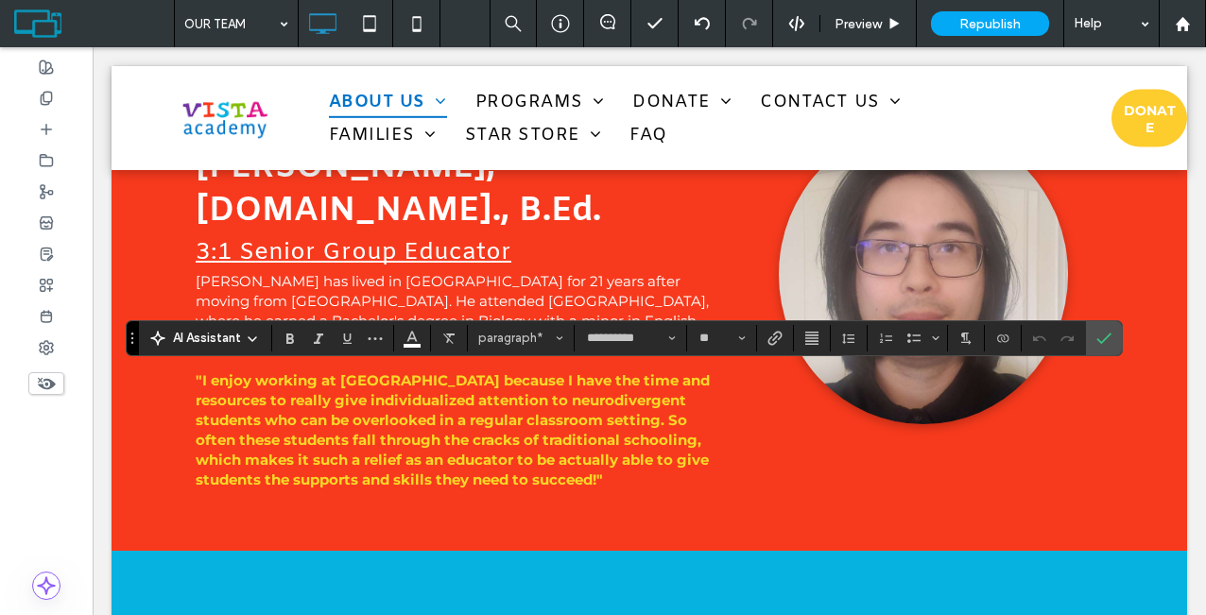
type input "*****"
drag, startPoint x: 670, startPoint y: 402, endPoint x: 657, endPoint y: 402, distance: 13.3
click at [421, 338] on button "Color" at bounding box center [412, 338] width 28 height 26
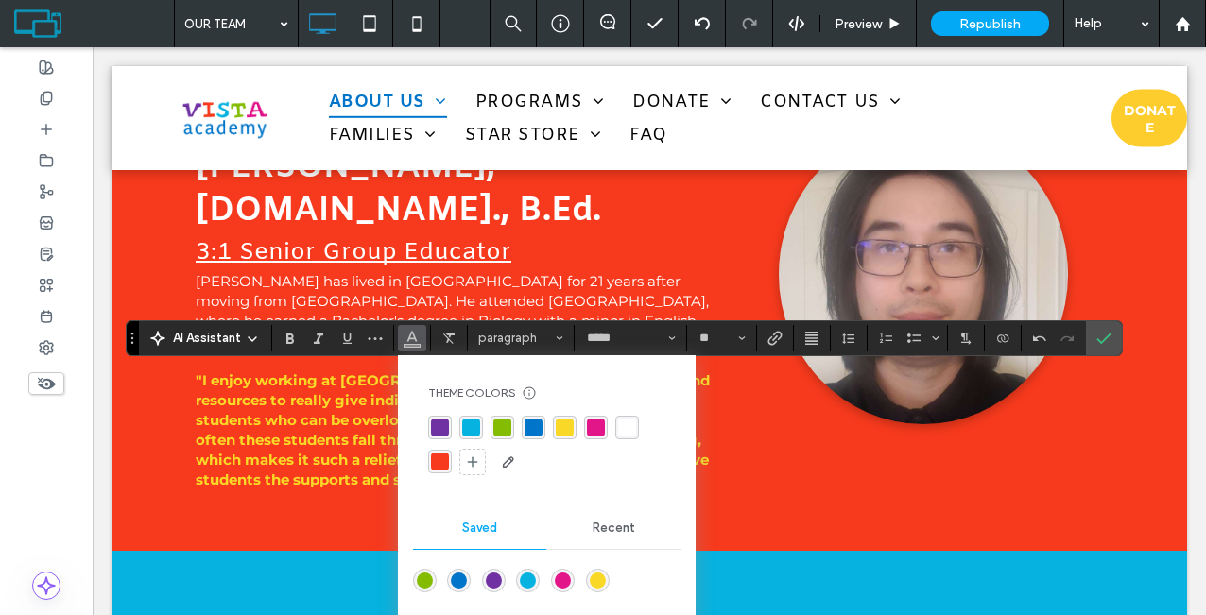
click at [632, 425] on div "rgba(255, 255, 255, 1)" at bounding box center [627, 428] width 18 height 18
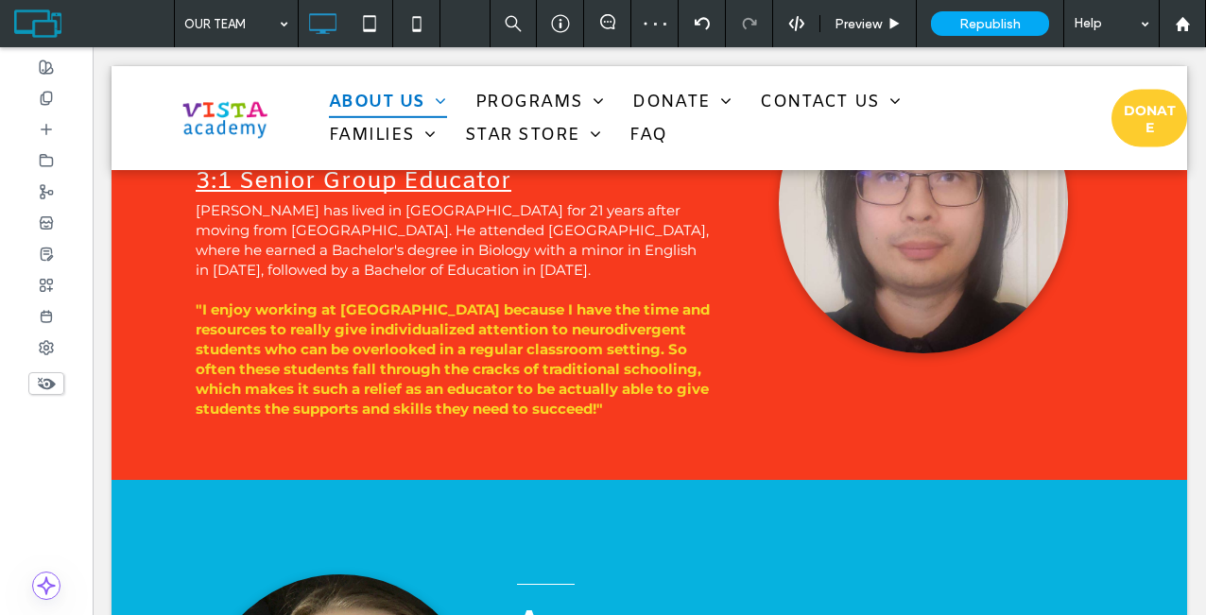
scroll to position [8268, 0]
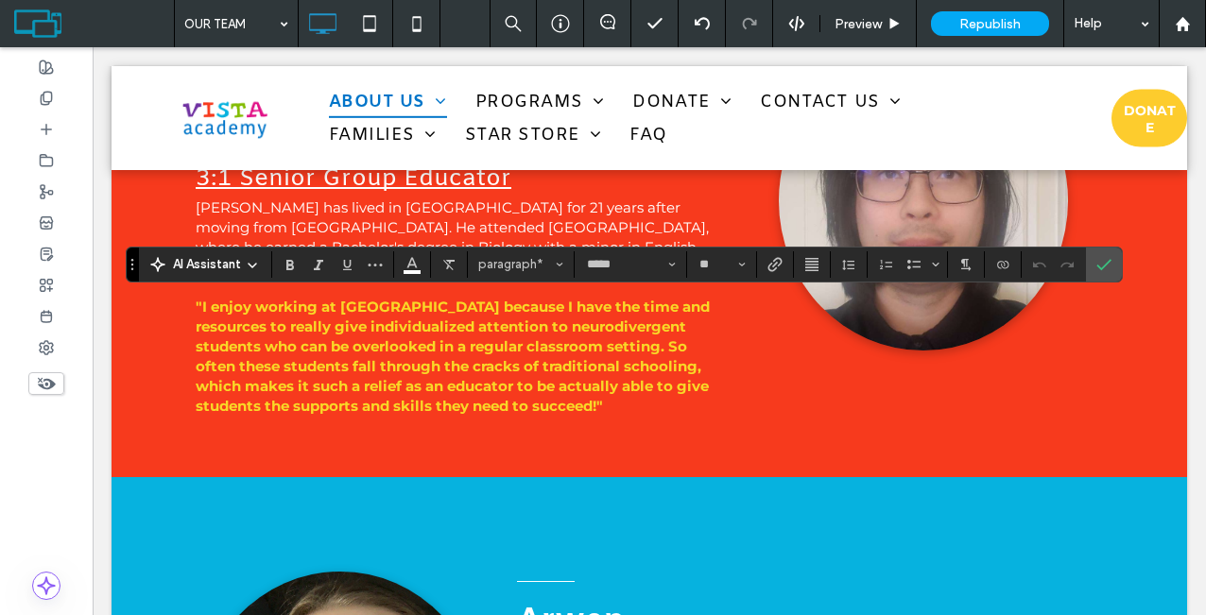
drag, startPoint x: 945, startPoint y: 440, endPoint x: 511, endPoint y: 369, distance: 439.4
drag, startPoint x: 937, startPoint y: 436, endPoint x: 512, endPoint y: 368, distance: 430.7
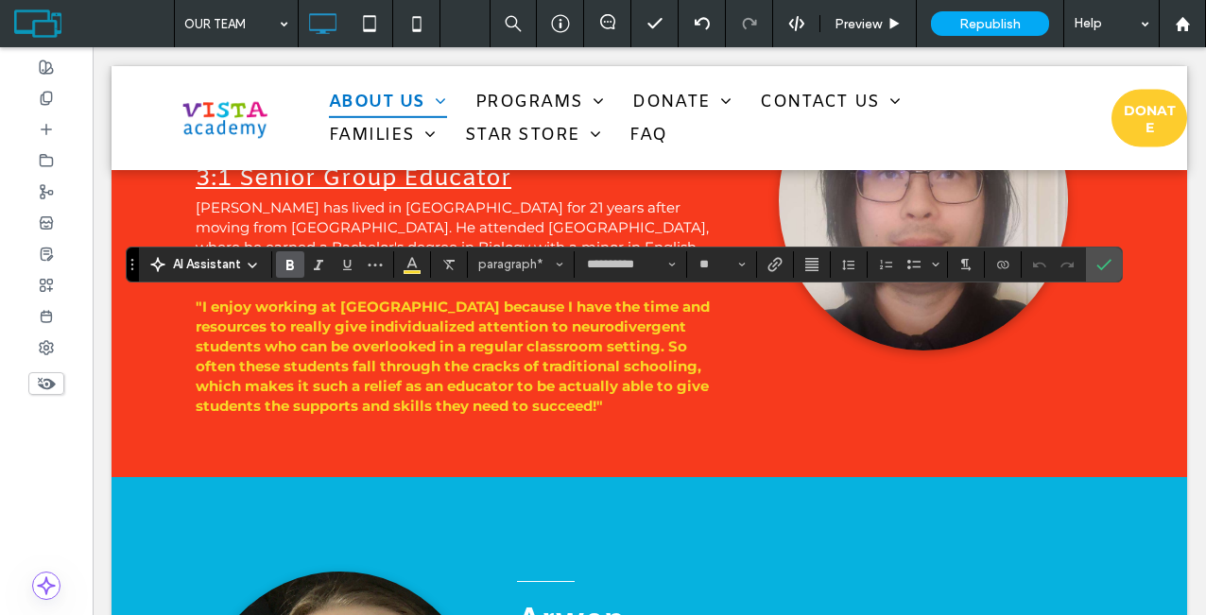
copy strong "**********"
drag, startPoint x: 939, startPoint y: 443, endPoint x: 500, endPoint y: 365, distance: 446.3
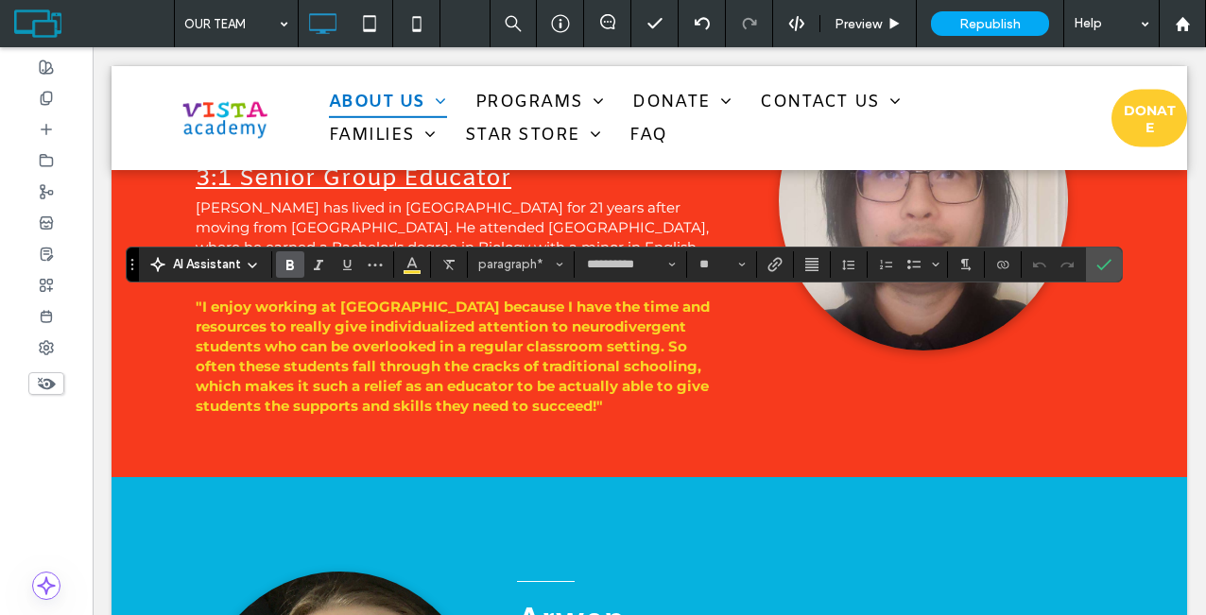
type input "*****"
drag, startPoint x: 693, startPoint y: 438, endPoint x: 495, endPoint y: 360, distance: 213.3
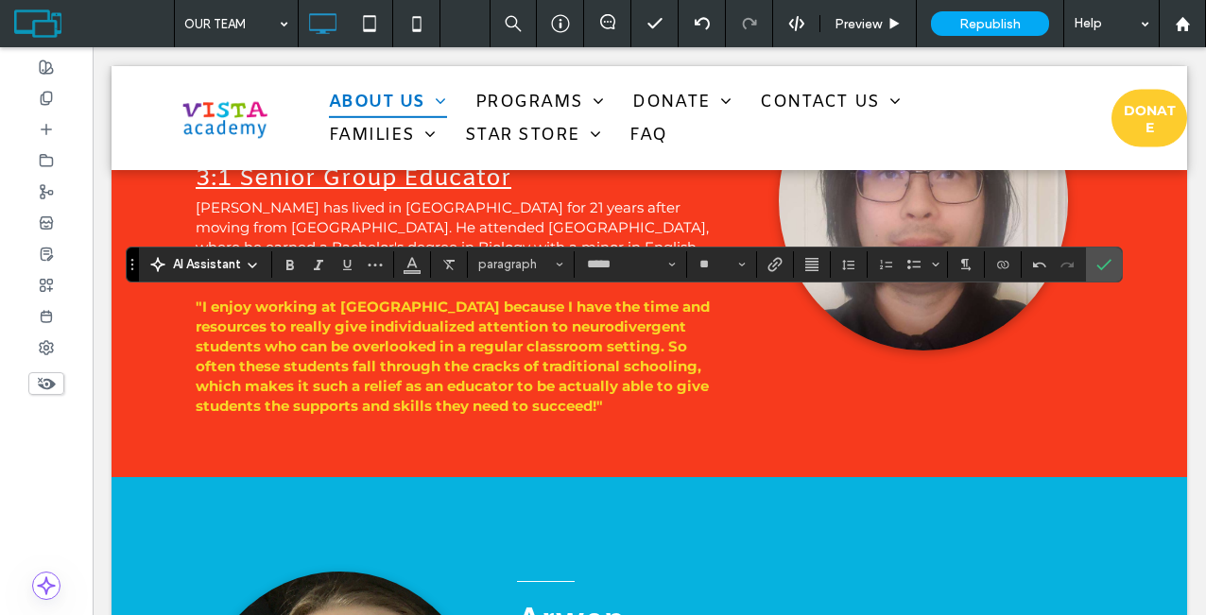
drag, startPoint x: 678, startPoint y: 444, endPoint x: 489, endPoint y: 362, distance: 206.1
drag, startPoint x: 675, startPoint y: 440, endPoint x: 516, endPoint y: 368, distance: 174.6
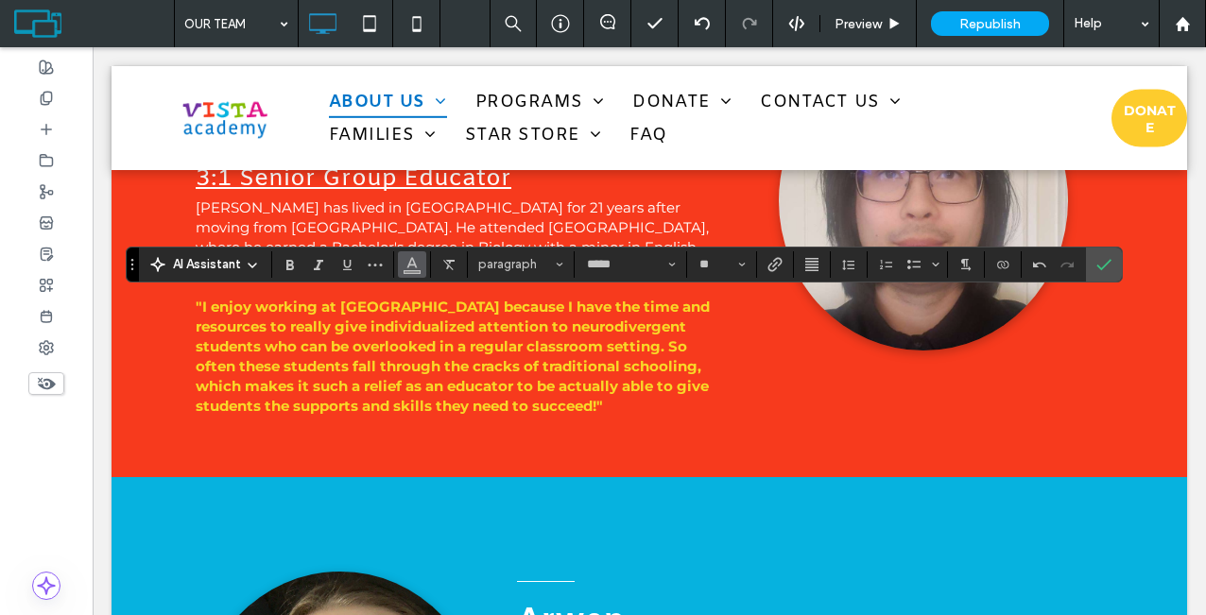
click at [420, 271] on button "Color" at bounding box center [412, 264] width 28 height 26
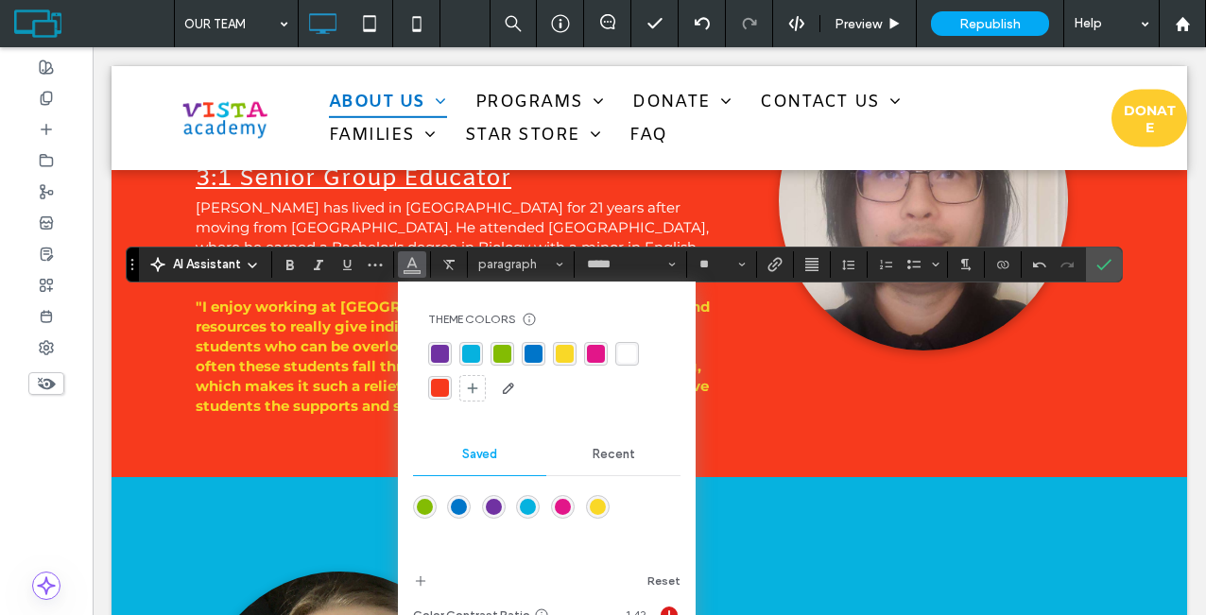
click at [563, 356] on div "rgba(249,216,39,1)" at bounding box center [565, 354] width 18 height 18
click at [287, 271] on icon "Bold" at bounding box center [289, 264] width 15 height 15
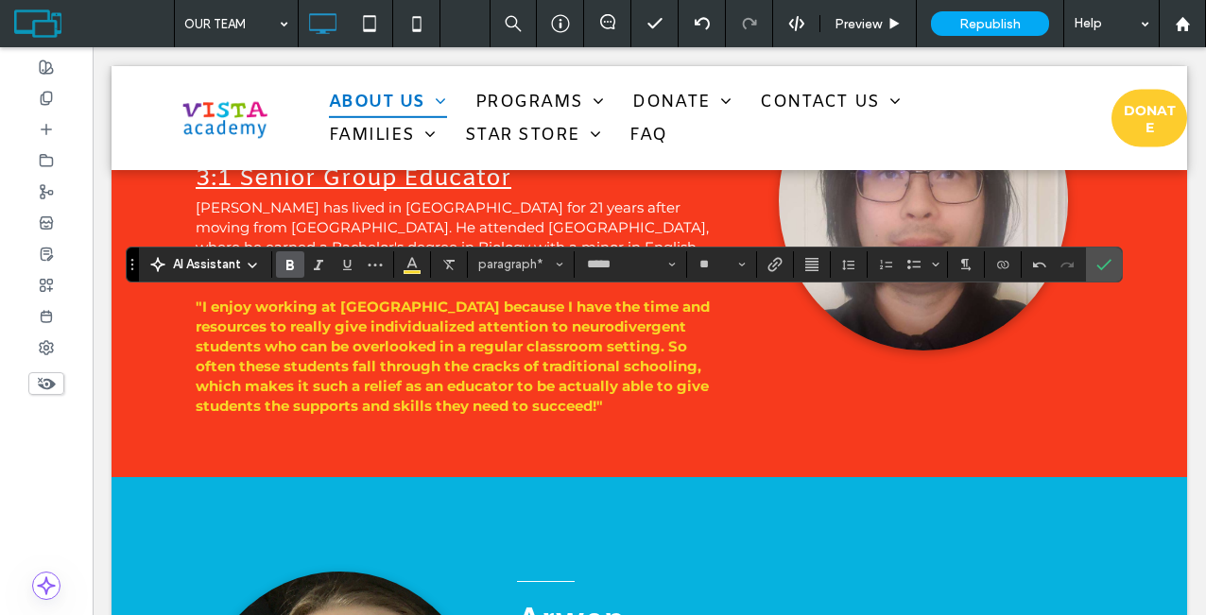
click at [1104, 265] on use "Confirm" at bounding box center [1103, 264] width 15 height 11
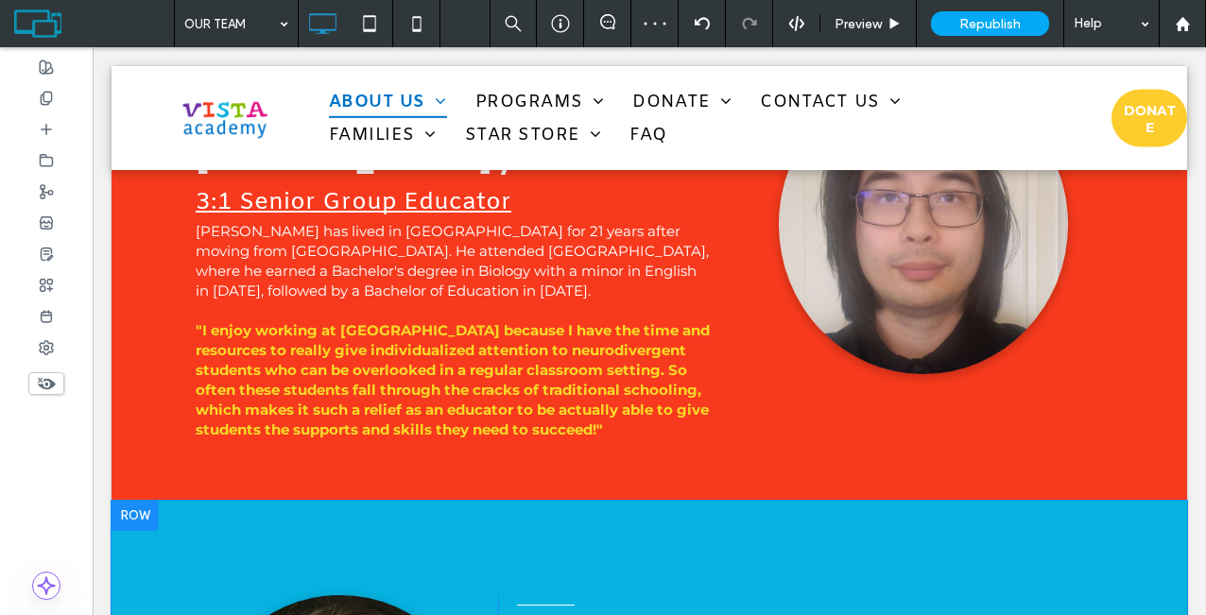
scroll to position [8223, 0]
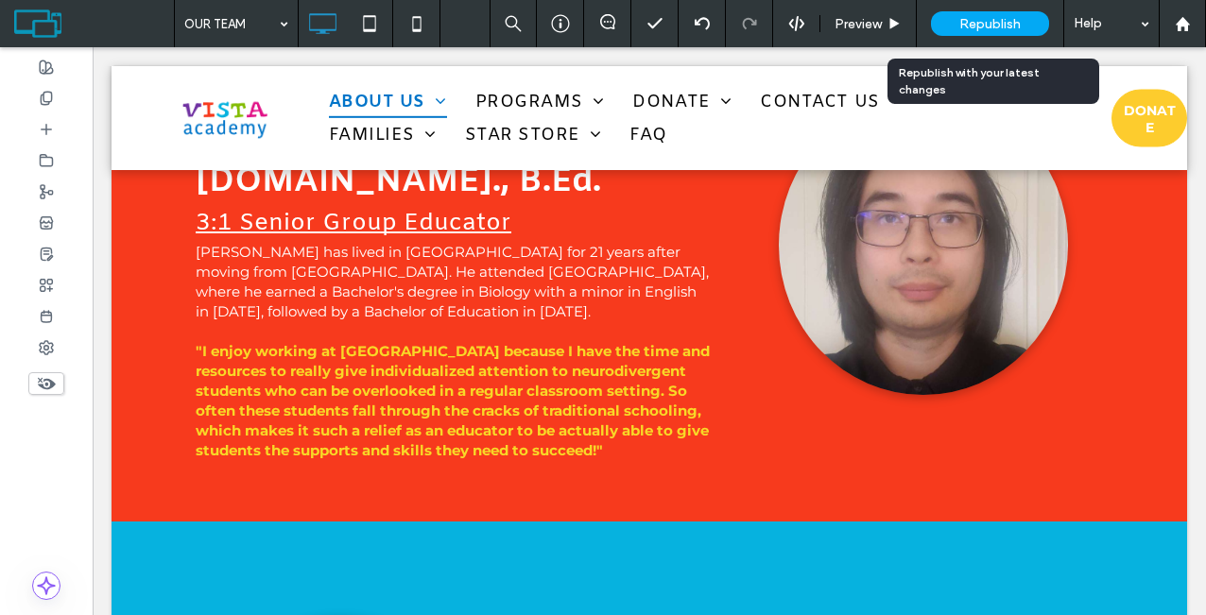
click at [974, 27] on span "Republish" at bounding box center [989, 24] width 61 height 16
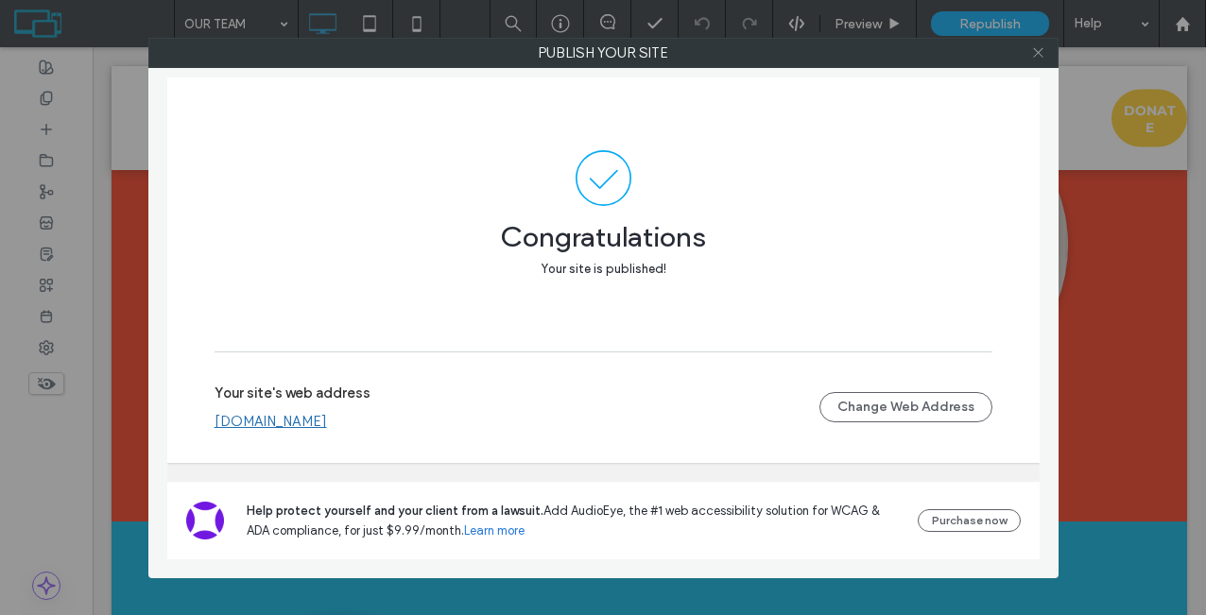
click at [1039, 45] on icon at bounding box center [1038, 52] width 14 height 14
